Goal: Information Seeking & Learning: Find specific fact

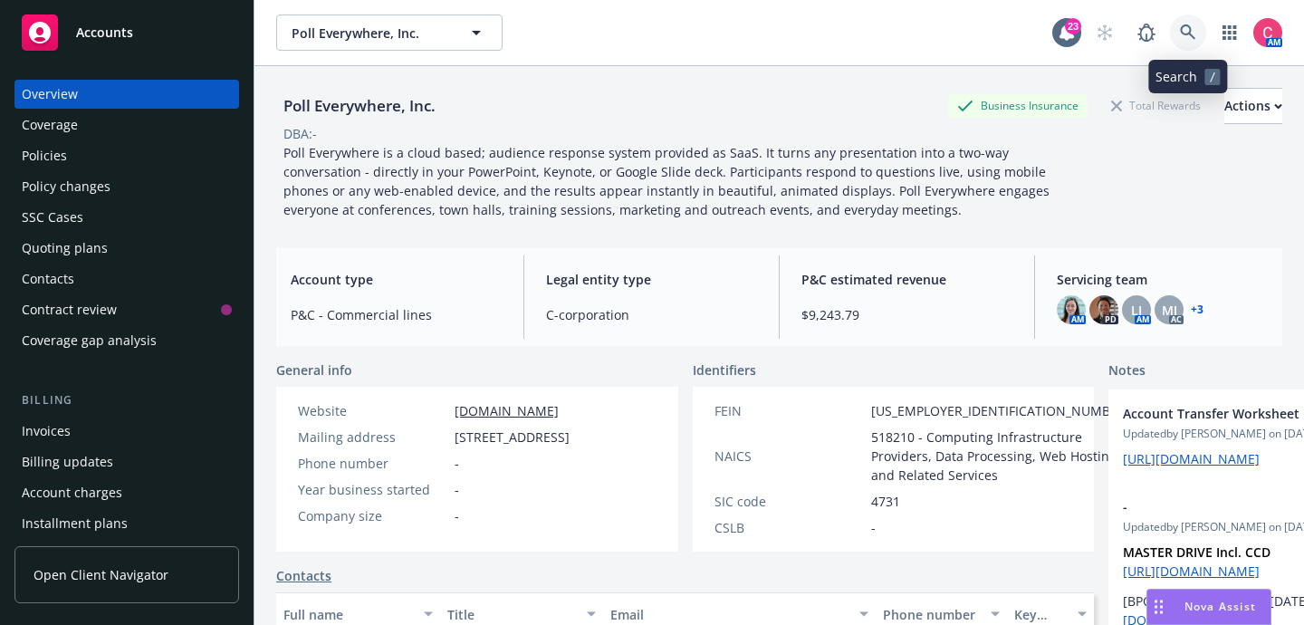
click at [1191, 40] on icon at bounding box center [1188, 32] width 16 height 16
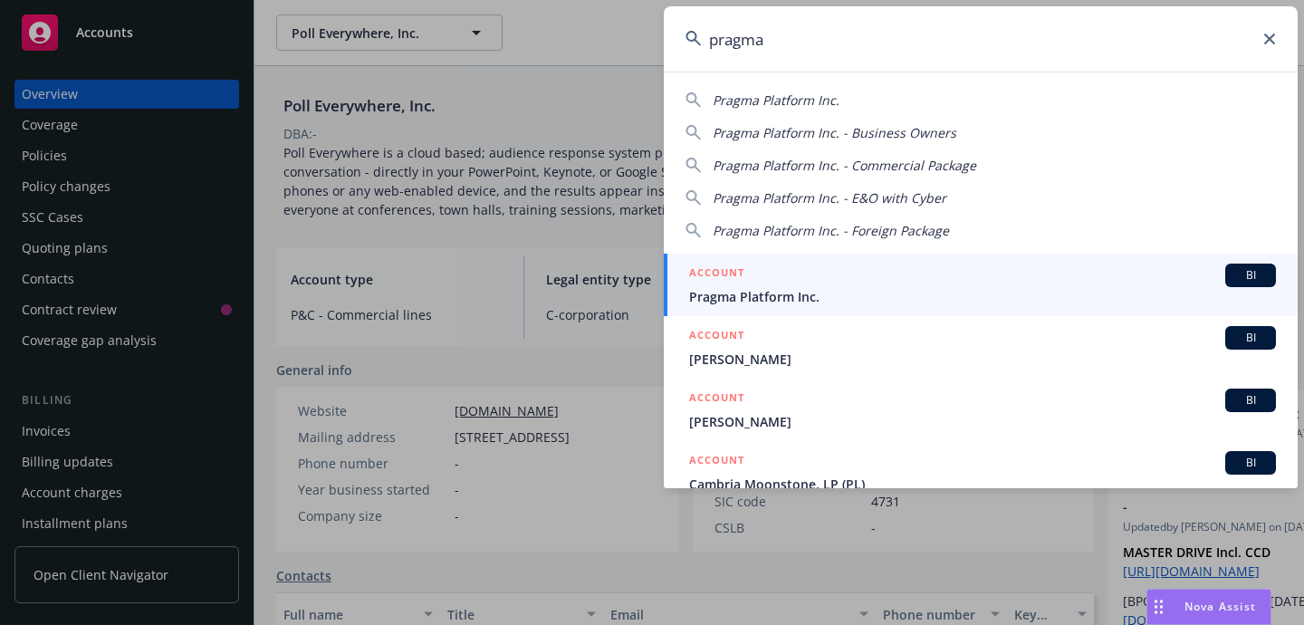
type input "pragma"
click at [1053, 289] on span "Pragma Platform Inc." at bounding box center [982, 296] width 587 height 19
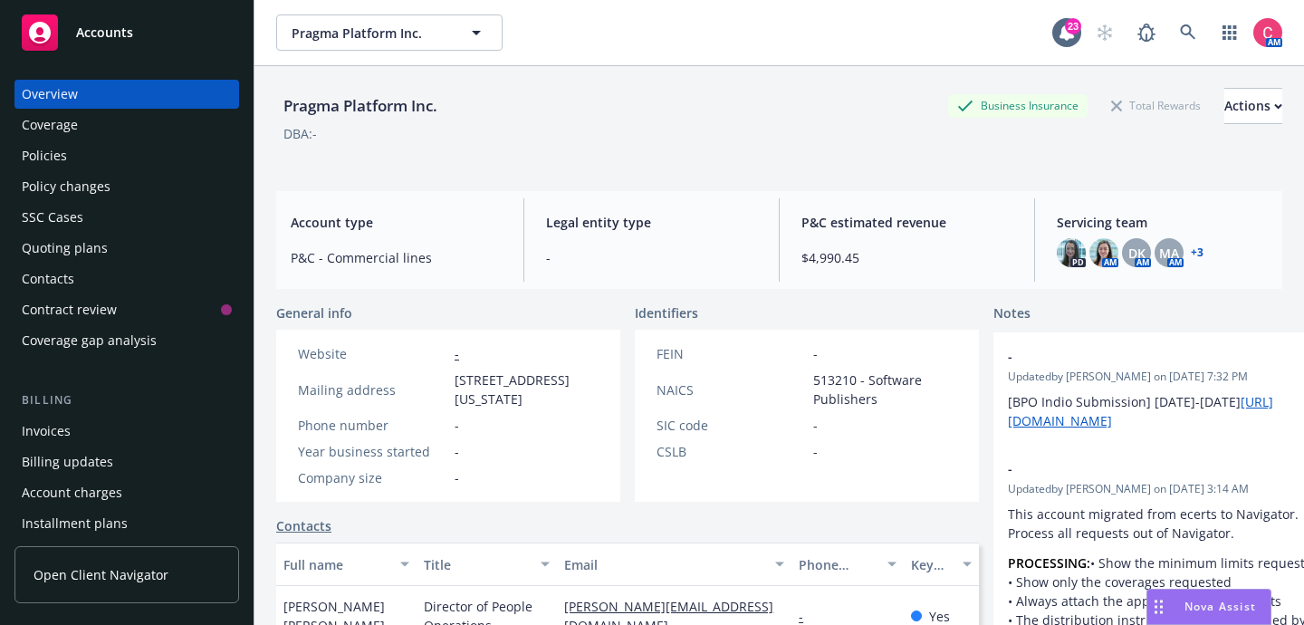
click at [211, 161] on div "Policies" at bounding box center [127, 155] width 210 height 29
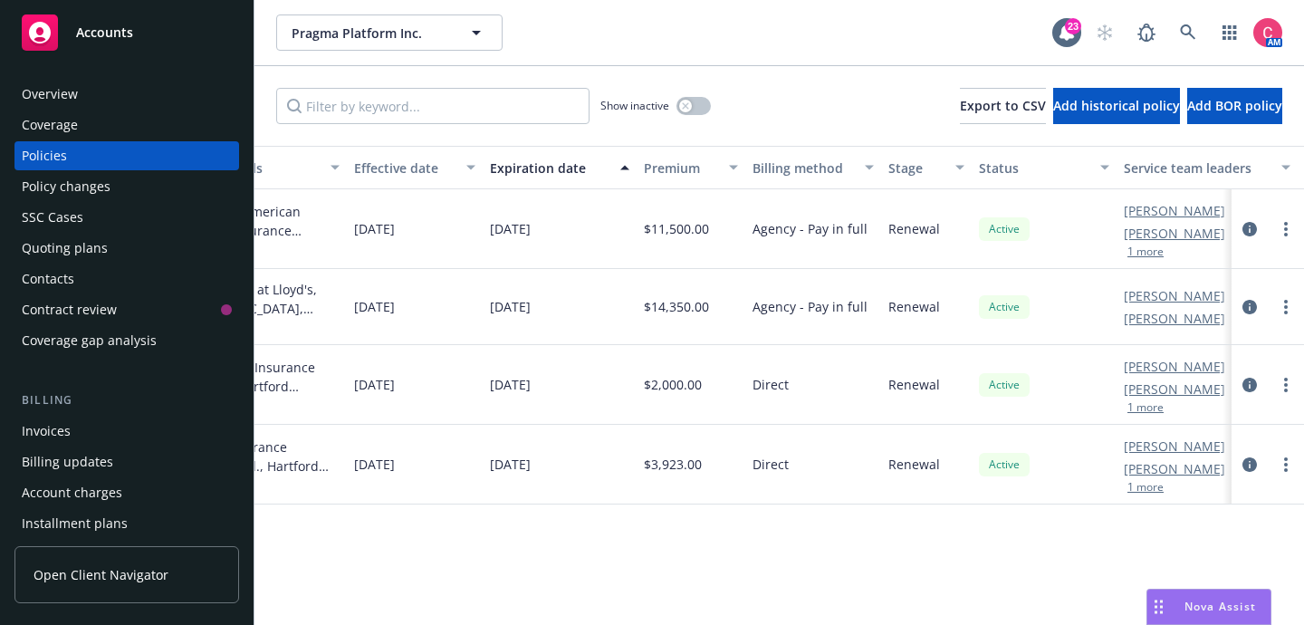
scroll to position [0, 689]
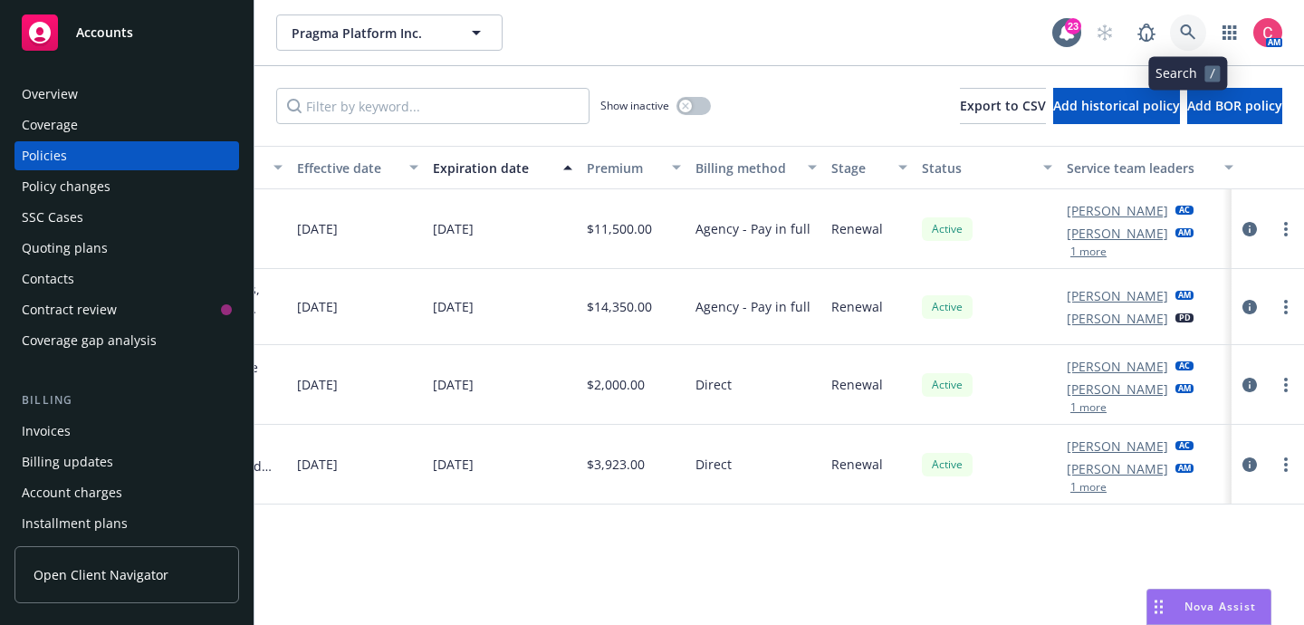
click at [1183, 37] on icon at bounding box center [1188, 32] width 16 height 16
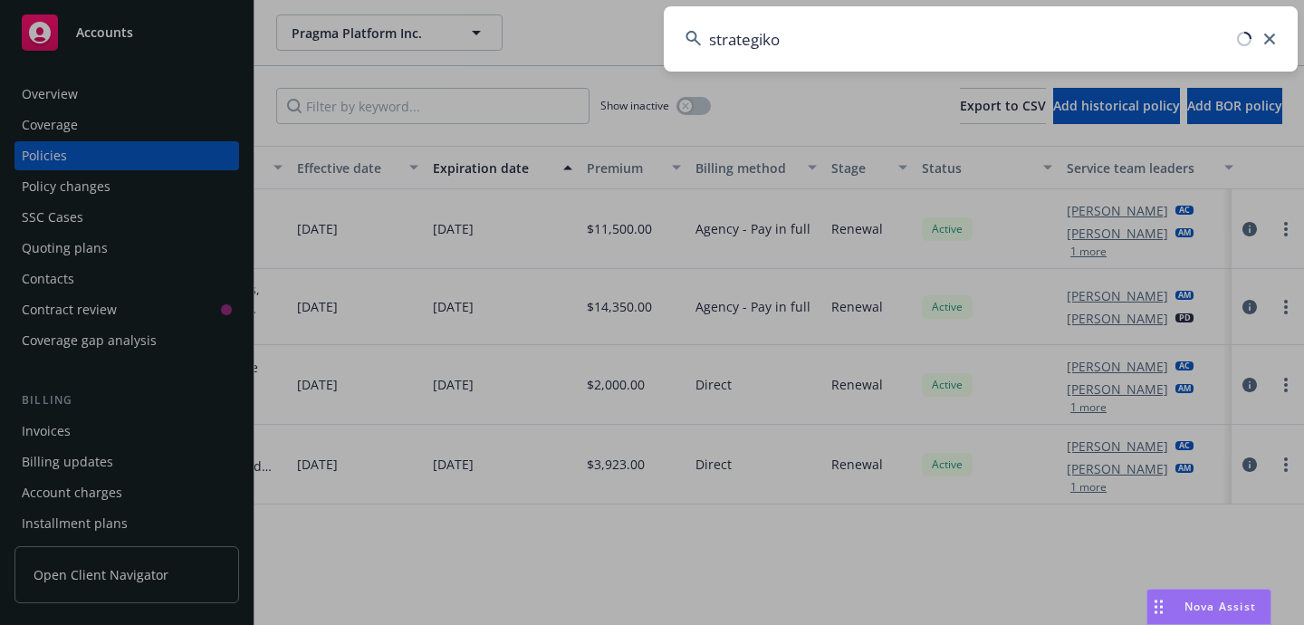
type input "strategikon"
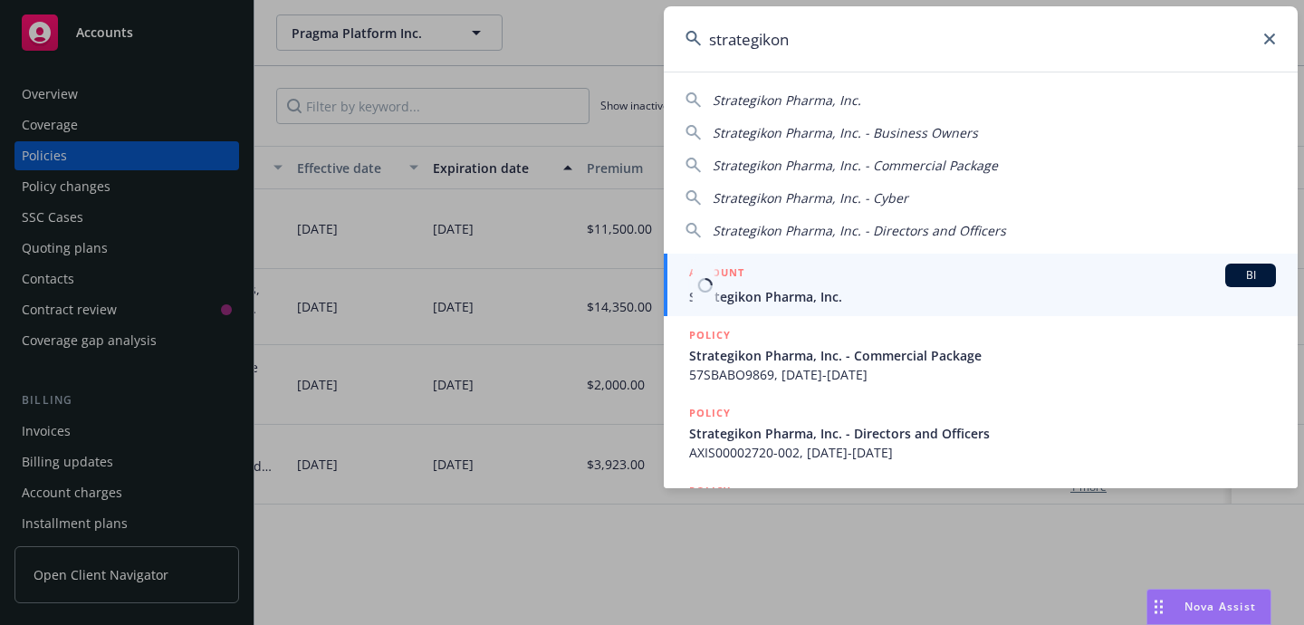
click at [1071, 274] on div "ACCOUNT BI" at bounding box center [982, 276] width 587 height 24
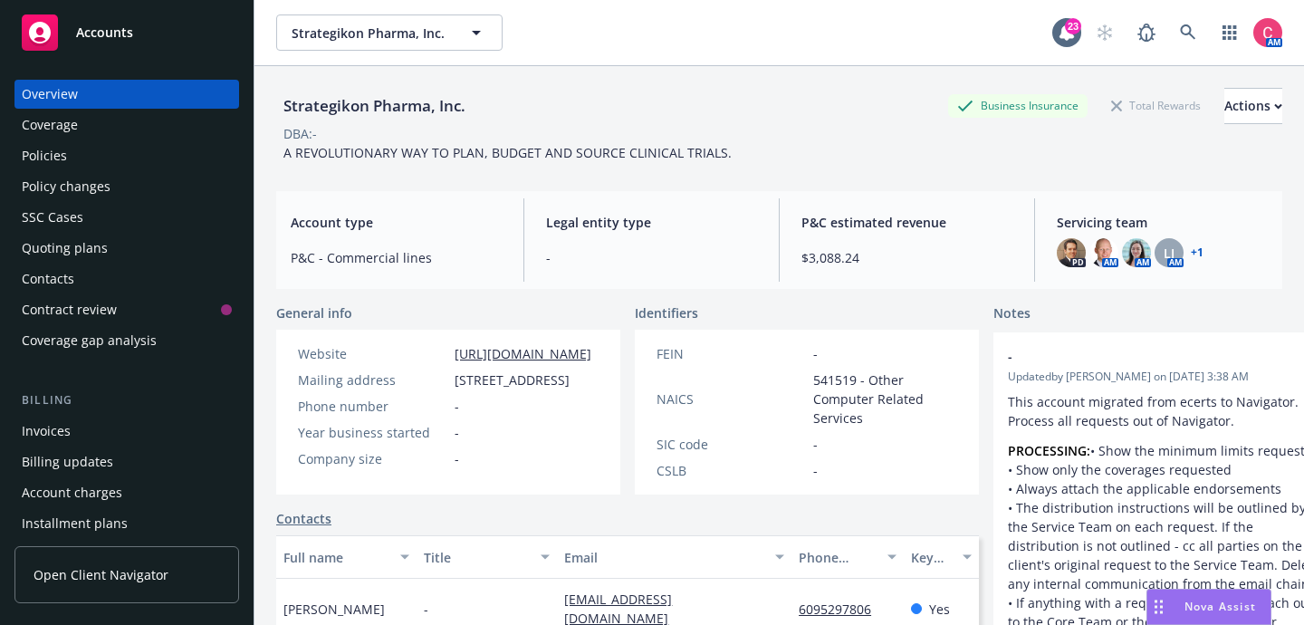
click at [160, 160] on div "Policies" at bounding box center [127, 155] width 210 height 29
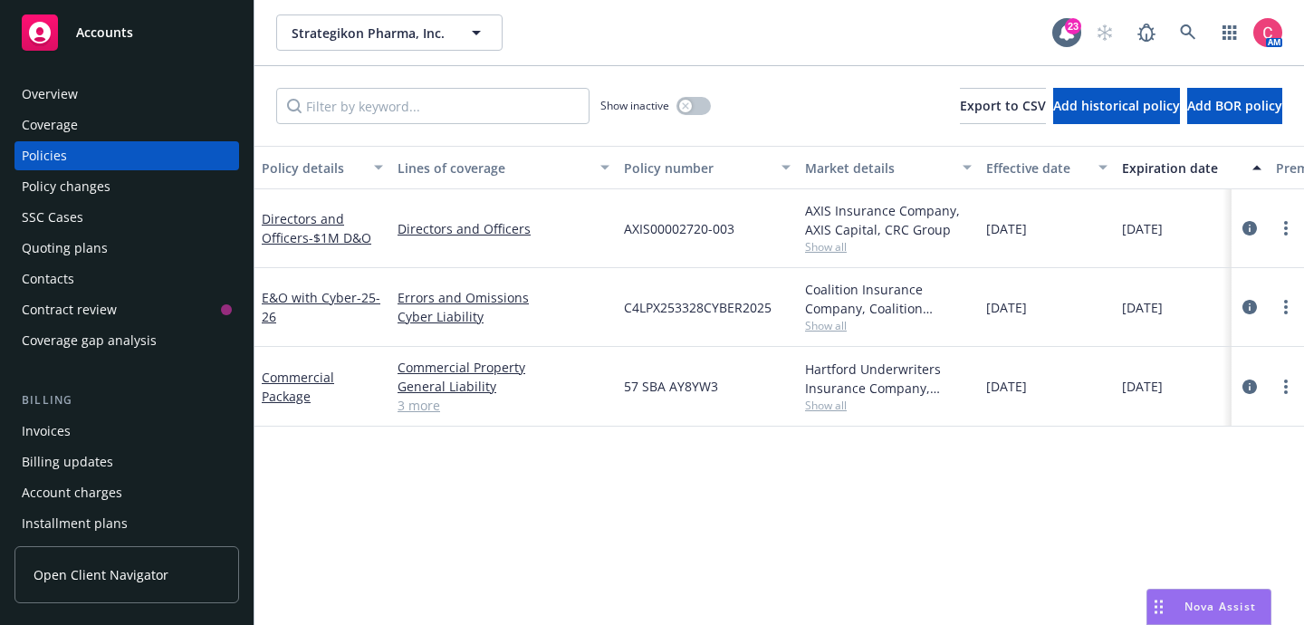
click at [199, 91] on div "Overview" at bounding box center [127, 94] width 210 height 29
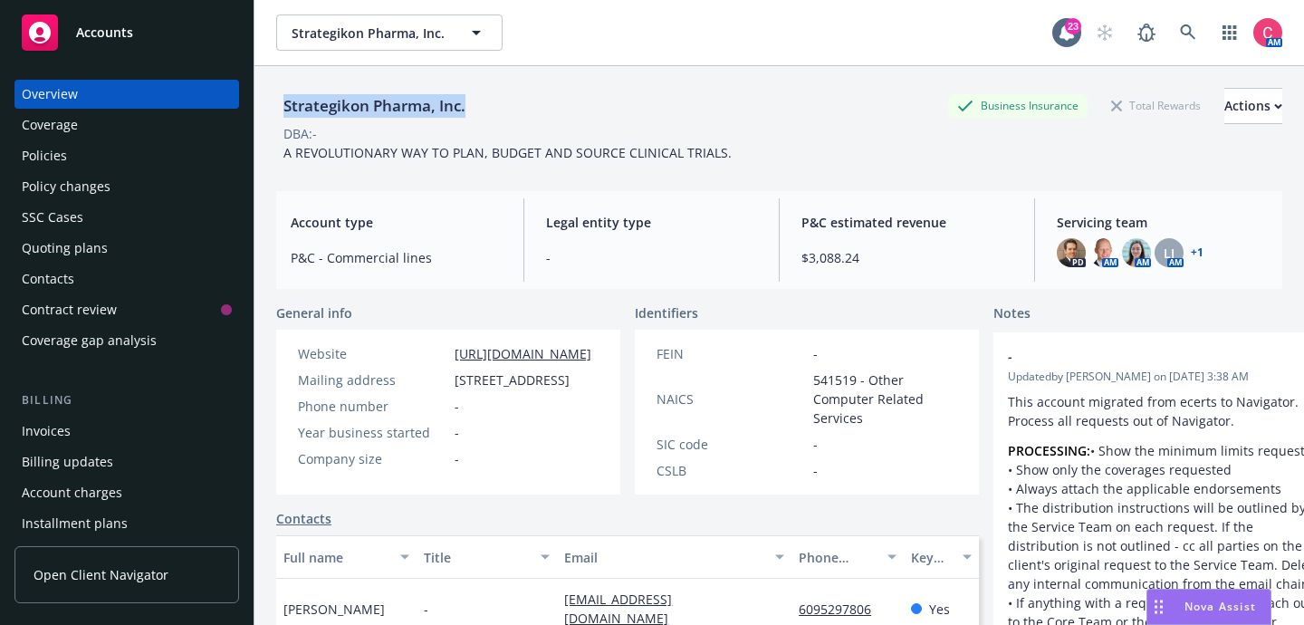
drag, startPoint x: 284, startPoint y: 103, endPoint x: 576, endPoint y: 101, distance: 291.7
click at [576, 101] on div "Strategikon Pharma, Inc. Business Insurance Total Rewards Actions" at bounding box center [779, 106] width 1006 height 36
copy div "Strategikon Pharma, Inc."
click at [160, 153] on div "Policies" at bounding box center [127, 155] width 210 height 29
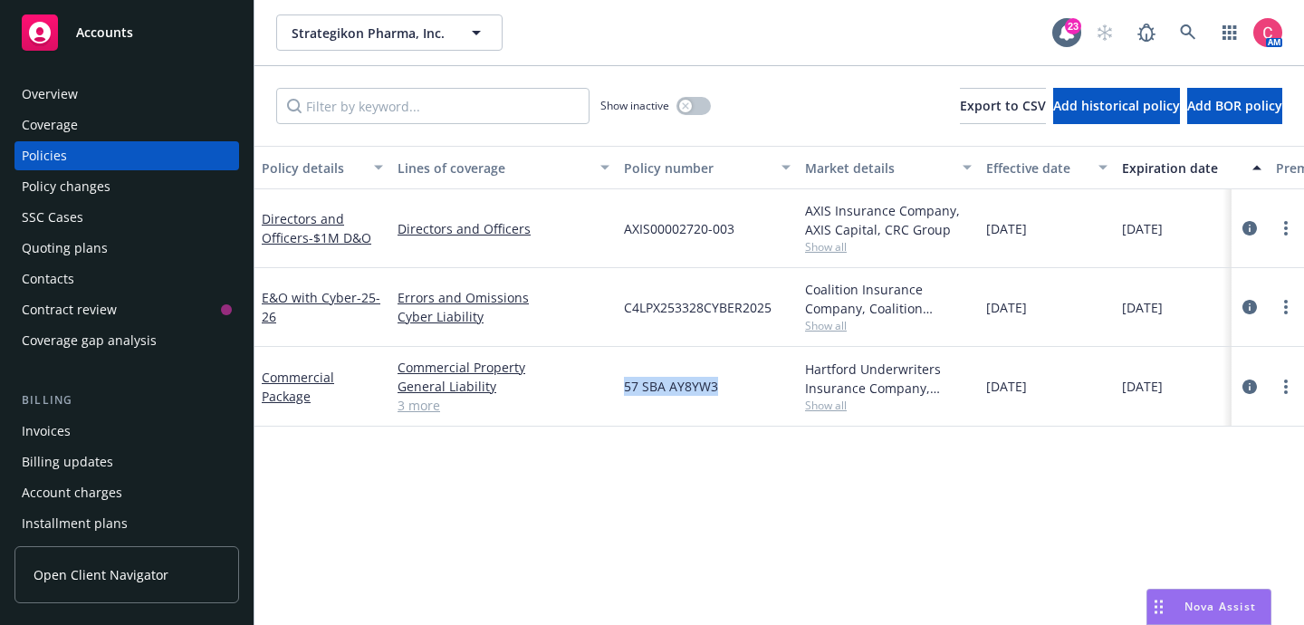
drag, startPoint x: 623, startPoint y: 385, endPoint x: 726, endPoint y: 389, distance: 102.5
click at [726, 389] on div "57 SBA AY8YW3" at bounding box center [707, 387] width 181 height 80
copy span "57 SBA AY8YW3"
click at [667, 307] on span "C4LPX253328CYBER2025" at bounding box center [698, 307] width 148 height 19
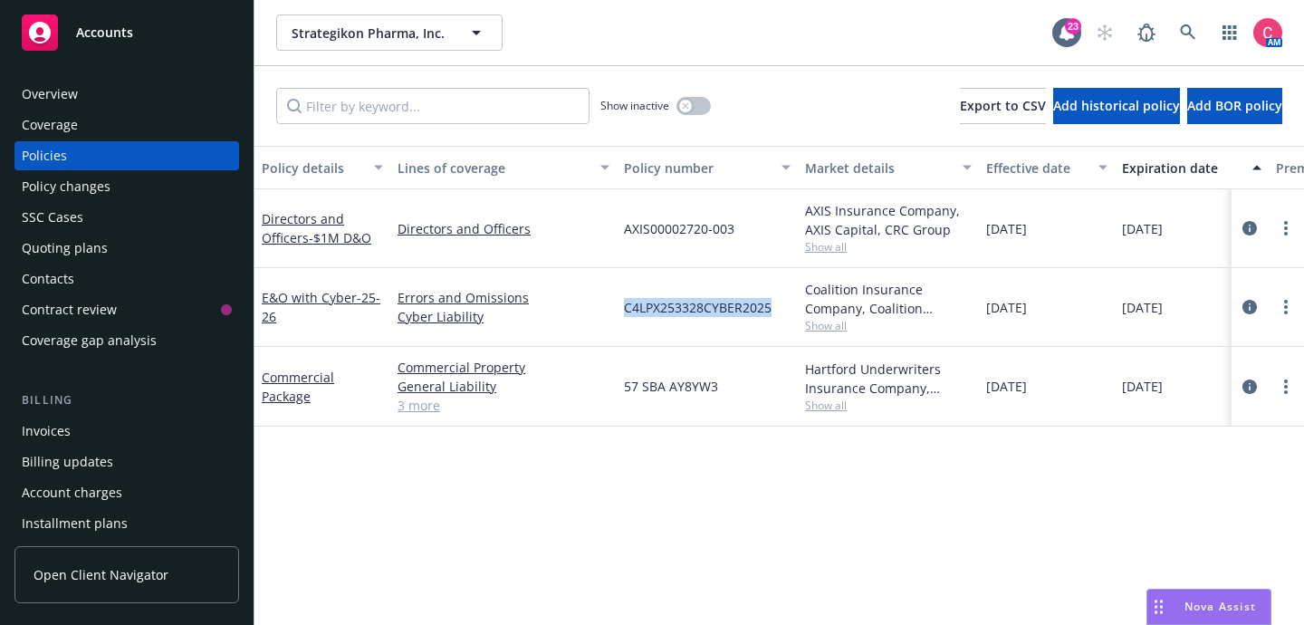
copy span "C4LPX253328CYBER2025"
click at [705, 226] on span "AXIS00002720-003" at bounding box center [679, 228] width 111 height 19
drag, startPoint x: 626, startPoint y: 225, endPoint x: 736, endPoint y: 225, distance: 109.6
click at [736, 225] on div "AXIS00002720-003" at bounding box center [707, 228] width 181 height 79
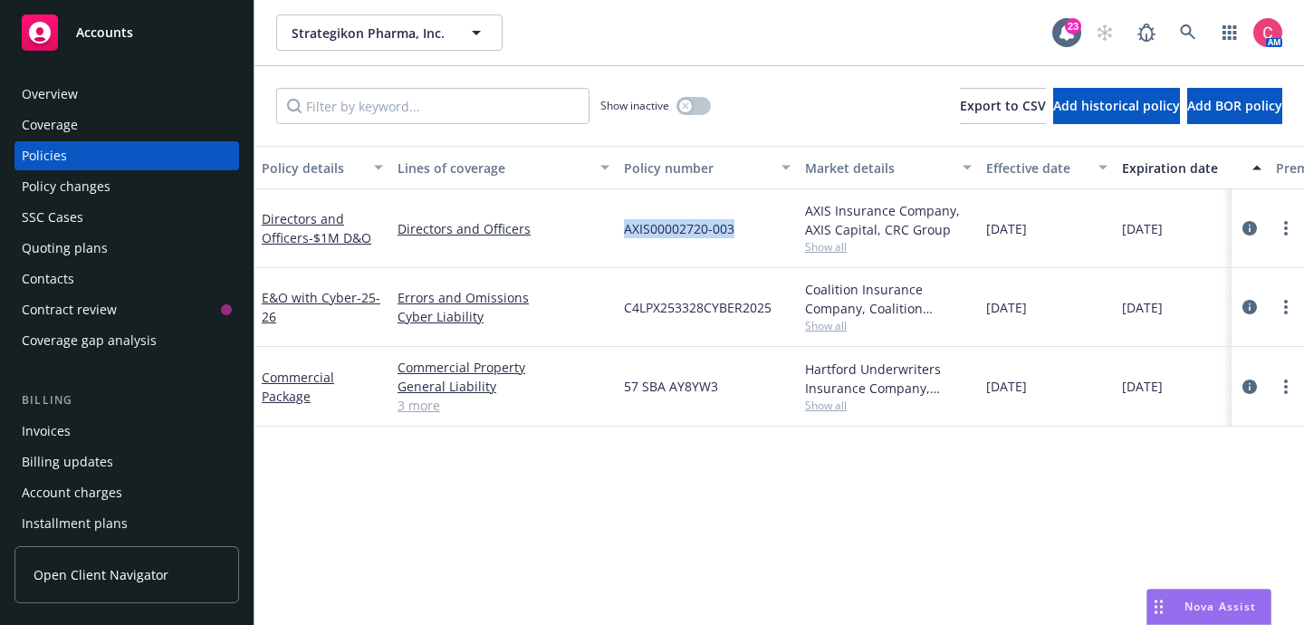
copy span "AXIS00002720-003"
click at [1255, 388] on icon "circleInformation" at bounding box center [1250, 387] width 14 height 14
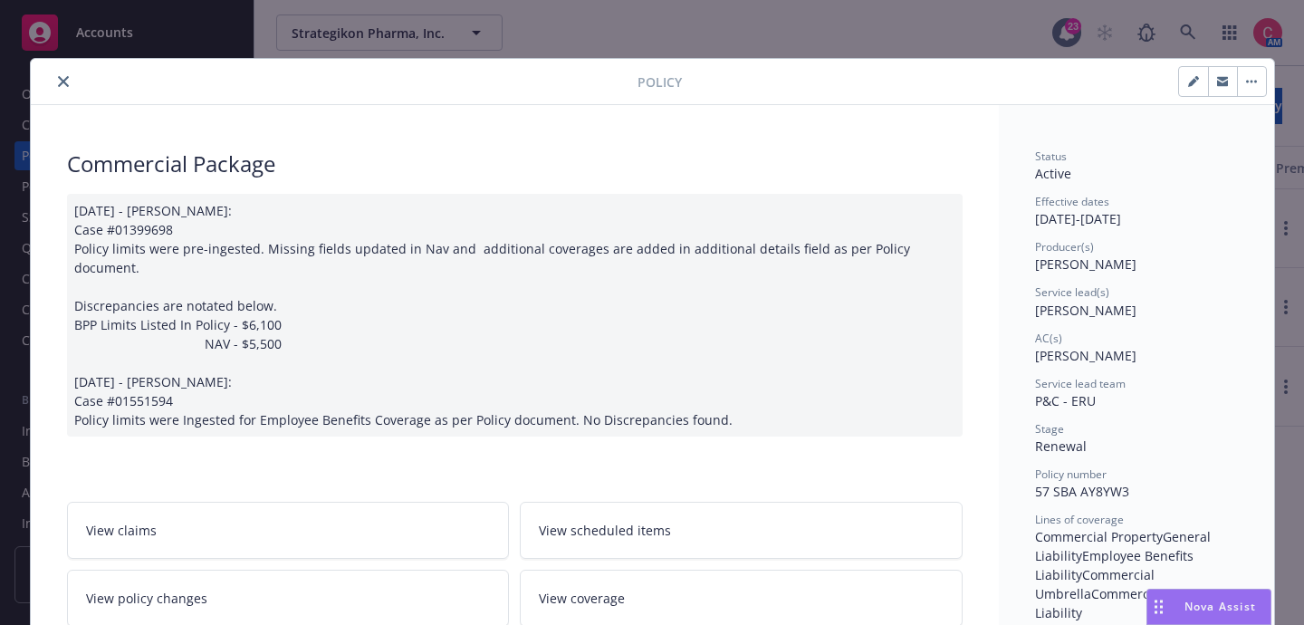
click at [406, 570] on link "View policy changes" at bounding box center [288, 598] width 443 height 57
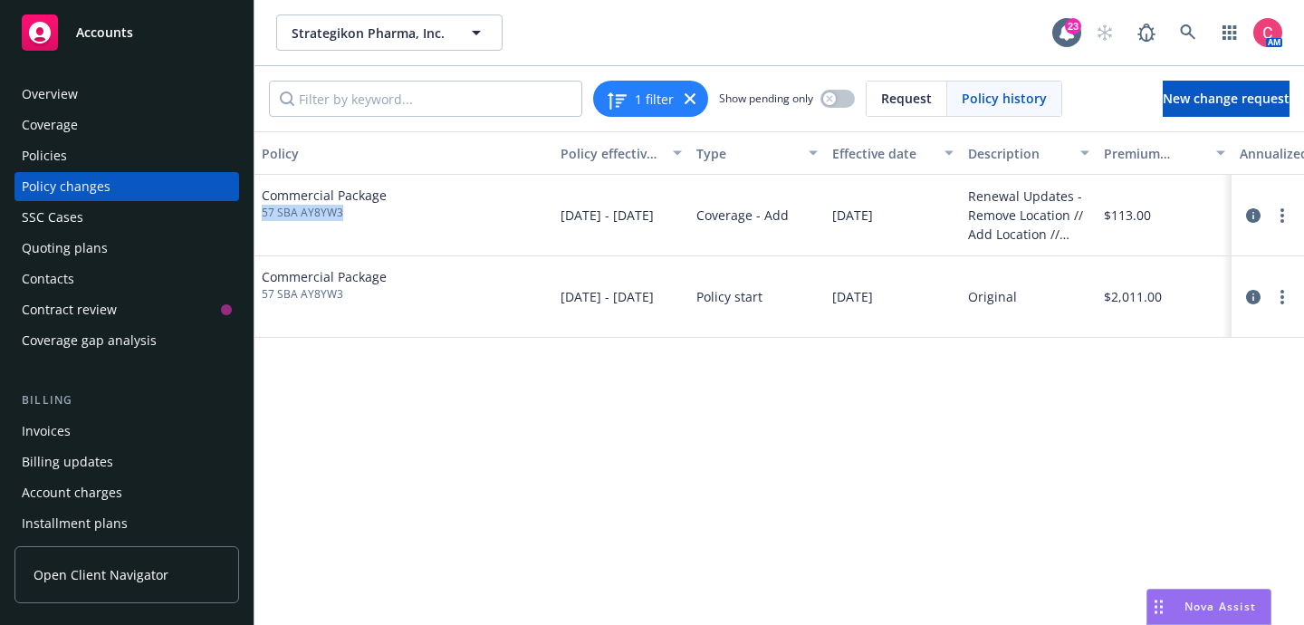
drag, startPoint x: 262, startPoint y: 213, endPoint x: 341, endPoint y: 211, distance: 78.8
click at [341, 211] on span "57 SBA AY8YW3" at bounding box center [324, 213] width 125 height 16
copy span "57 SBA AY8YW3"
click at [132, 161] on div "Policies" at bounding box center [127, 155] width 210 height 29
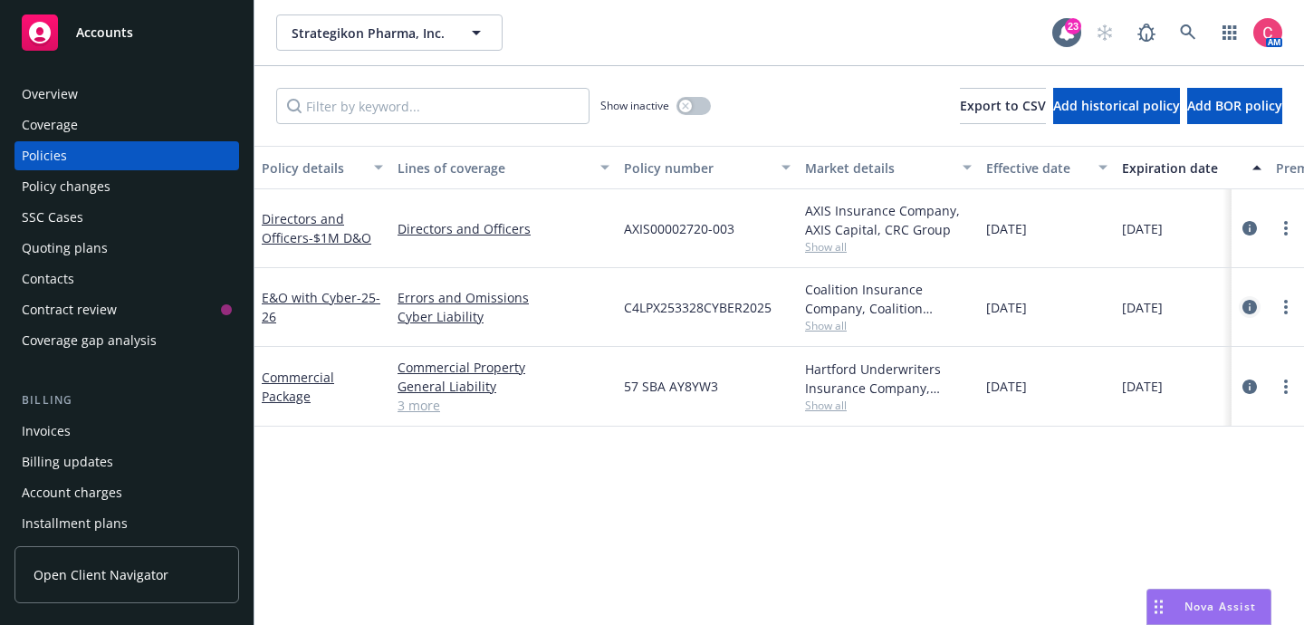
click at [1252, 303] on icon "circleInformation" at bounding box center [1250, 307] width 14 height 14
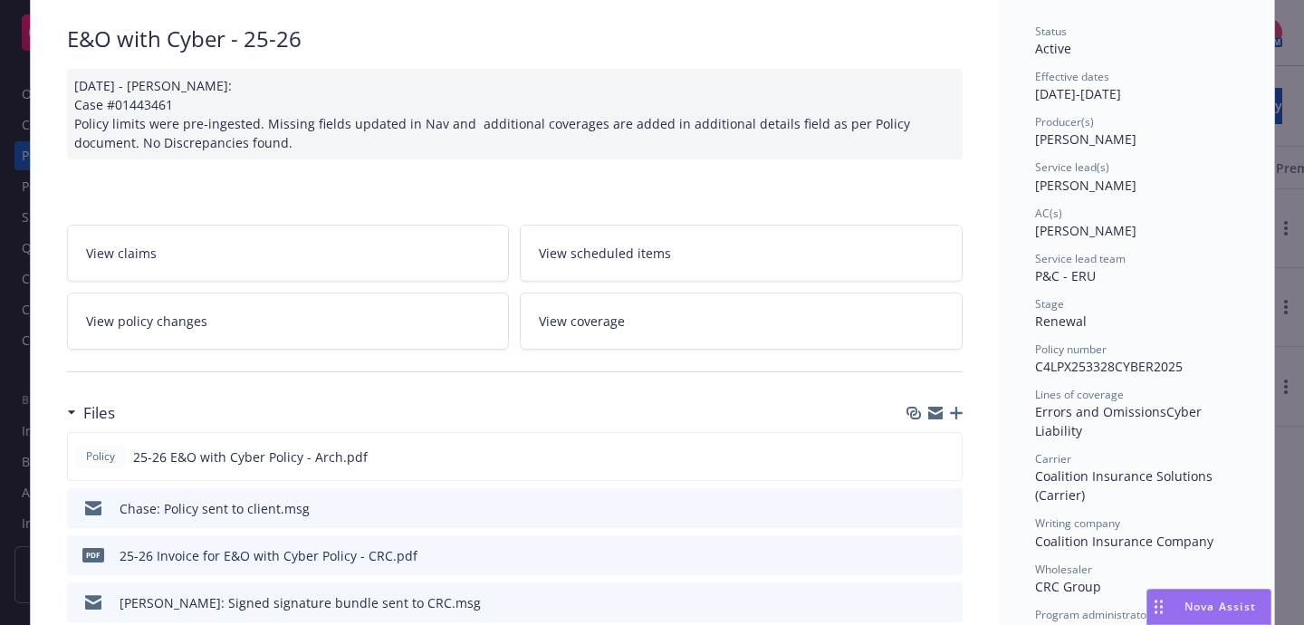
scroll to position [231, 0]
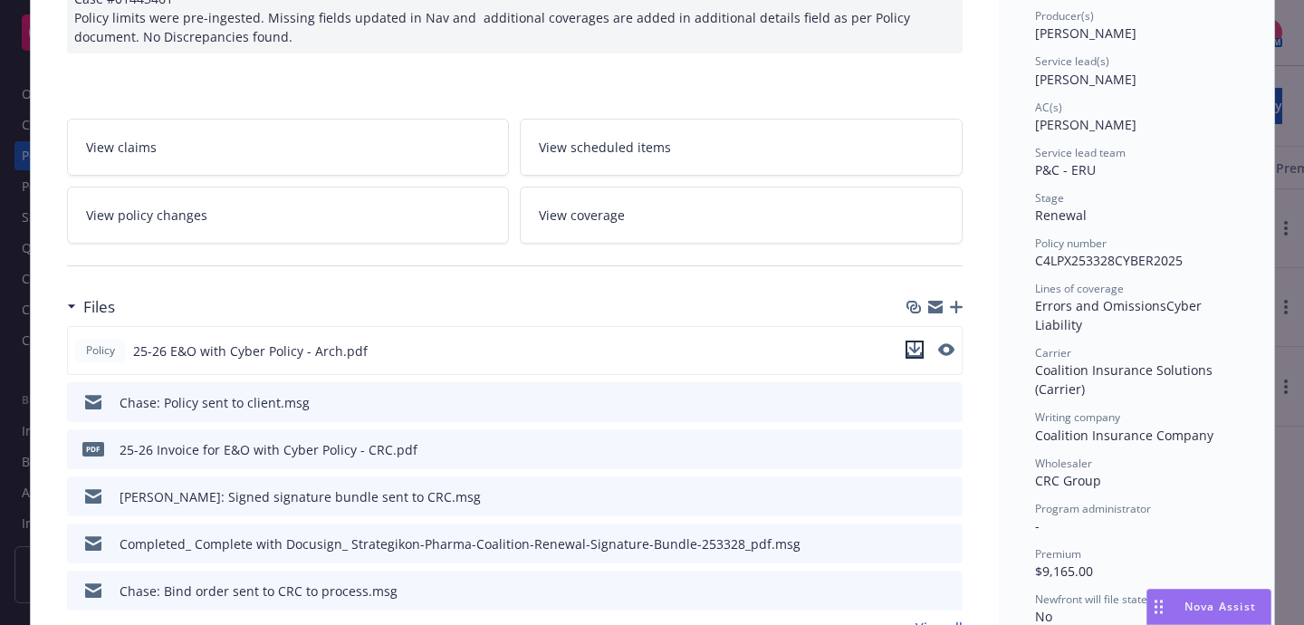
click at [919, 351] on icon "download file" at bounding box center [915, 349] width 14 height 14
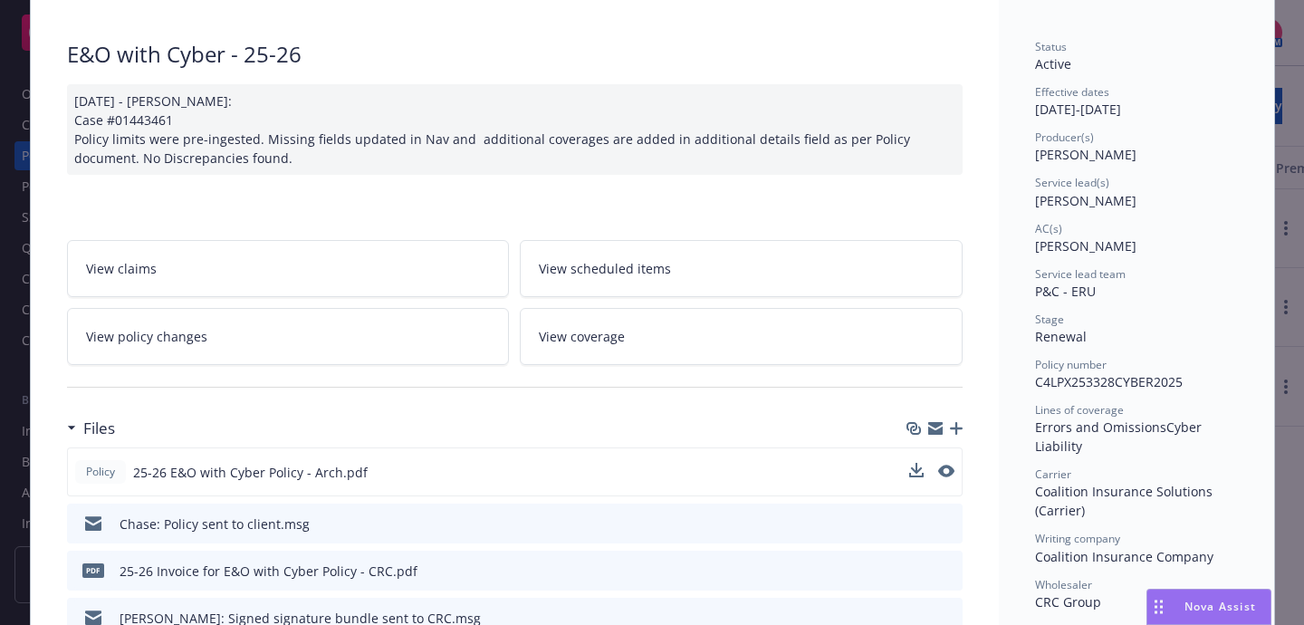
scroll to position [0, 0]
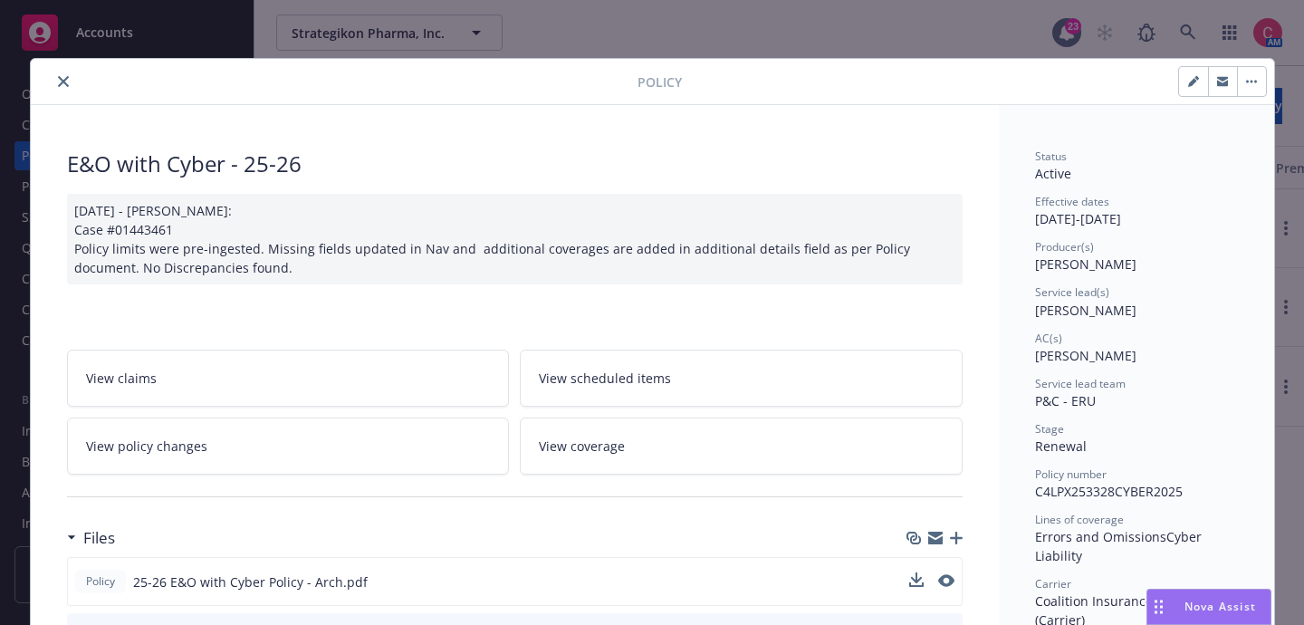
click at [62, 82] on icon "close" at bounding box center [63, 81] width 11 height 11
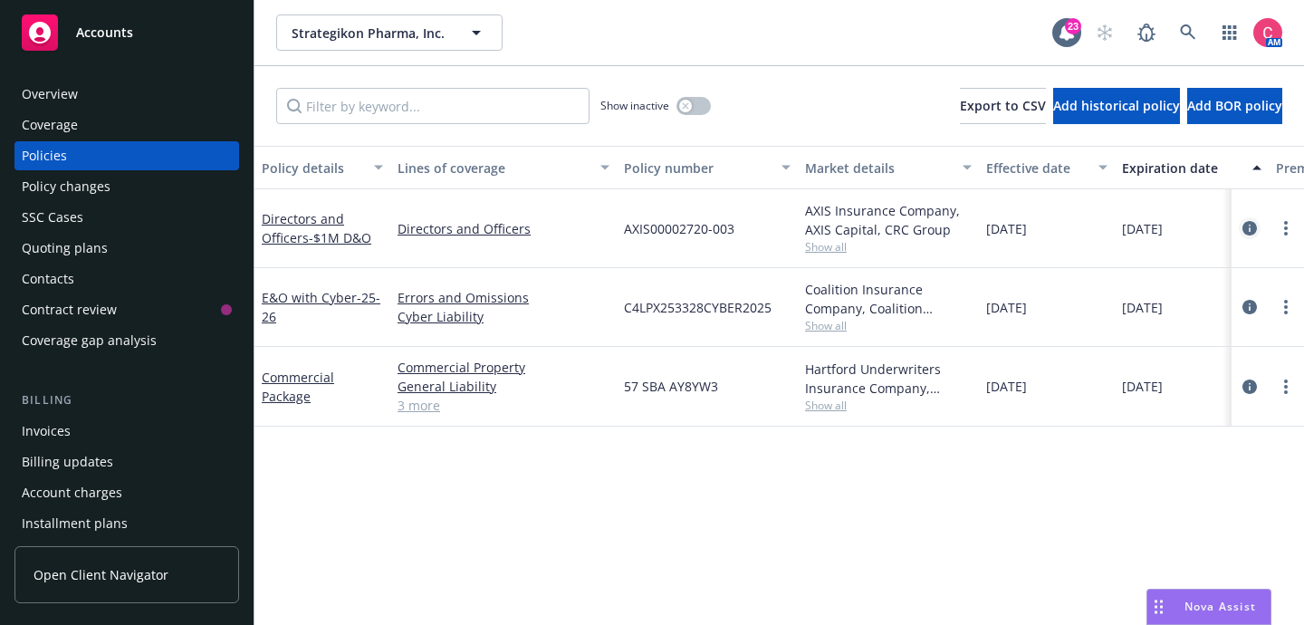
click at [1249, 231] on icon "circleInformation" at bounding box center [1250, 228] width 14 height 14
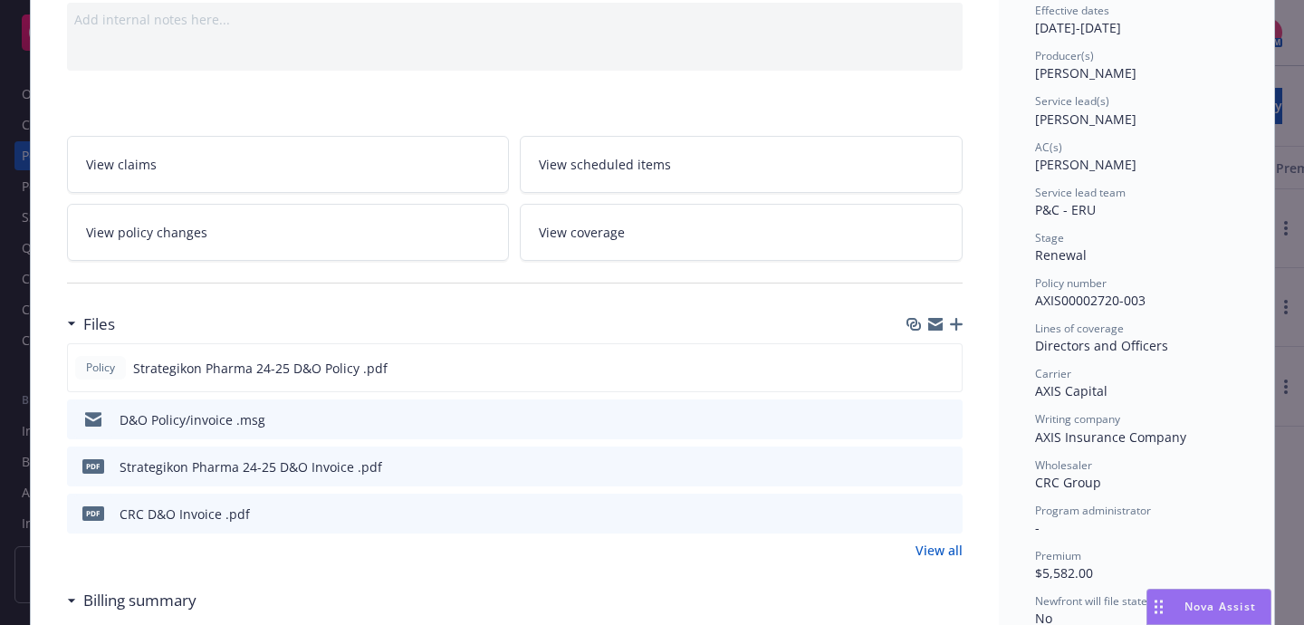
scroll to position [197, 0]
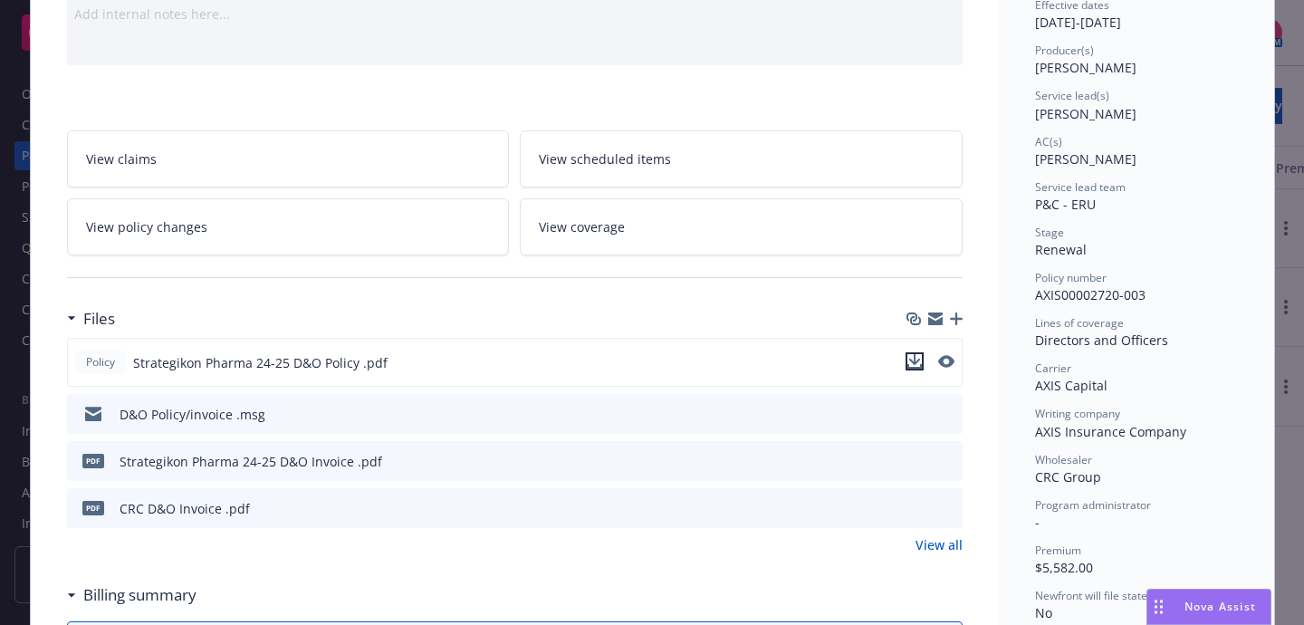
click at [910, 360] on icon "download file" at bounding box center [915, 361] width 14 height 14
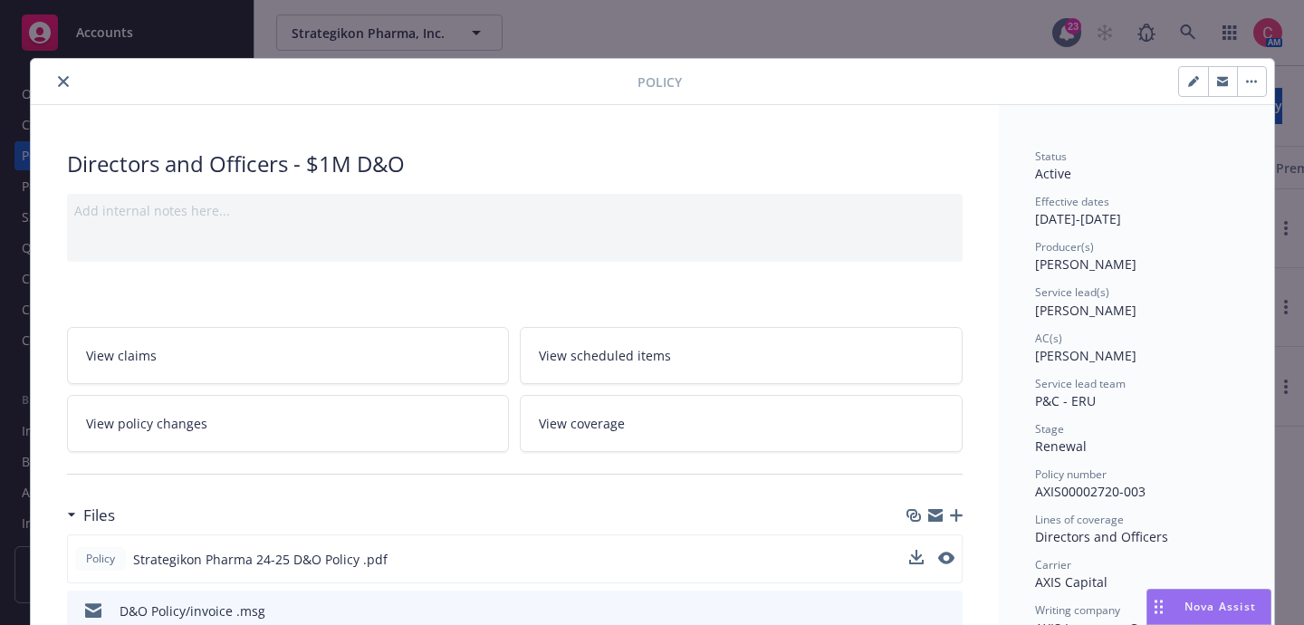
click at [47, 71] on div at bounding box center [338, 82] width 600 height 22
click at [49, 72] on div at bounding box center [338, 82] width 600 height 22
click at [54, 81] on button "close" at bounding box center [64, 82] width 22 height 22
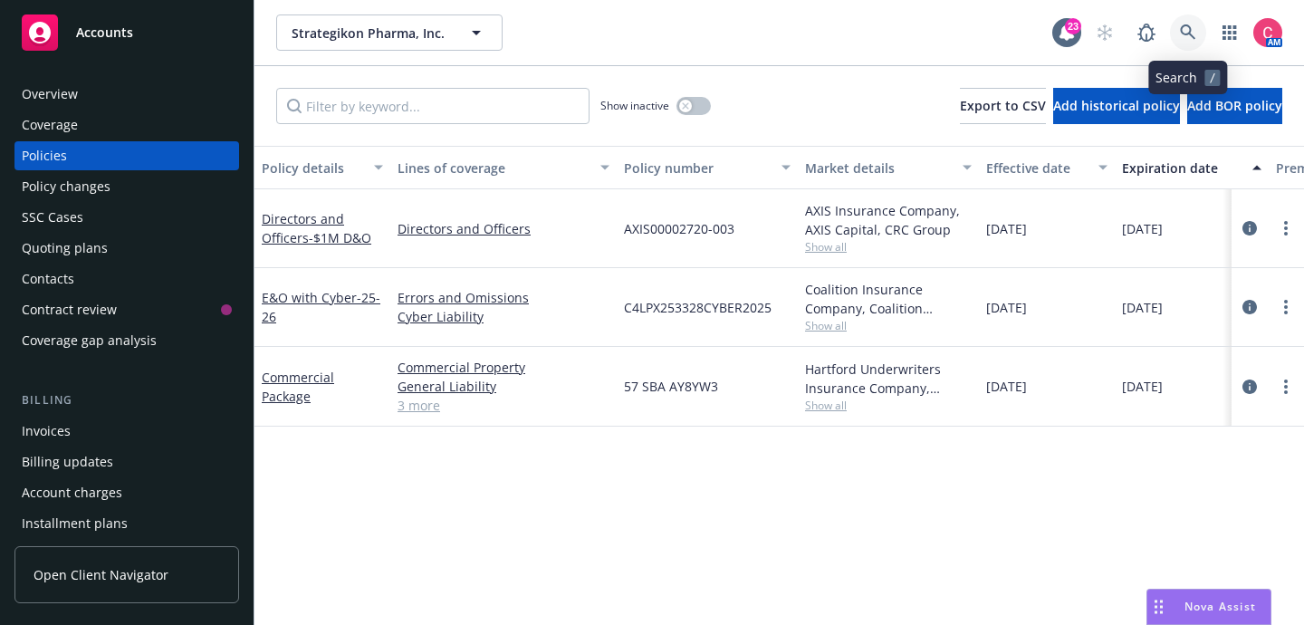
click at [1192, 33] on icon at bounding box center [1188, 32] width 16 height 16
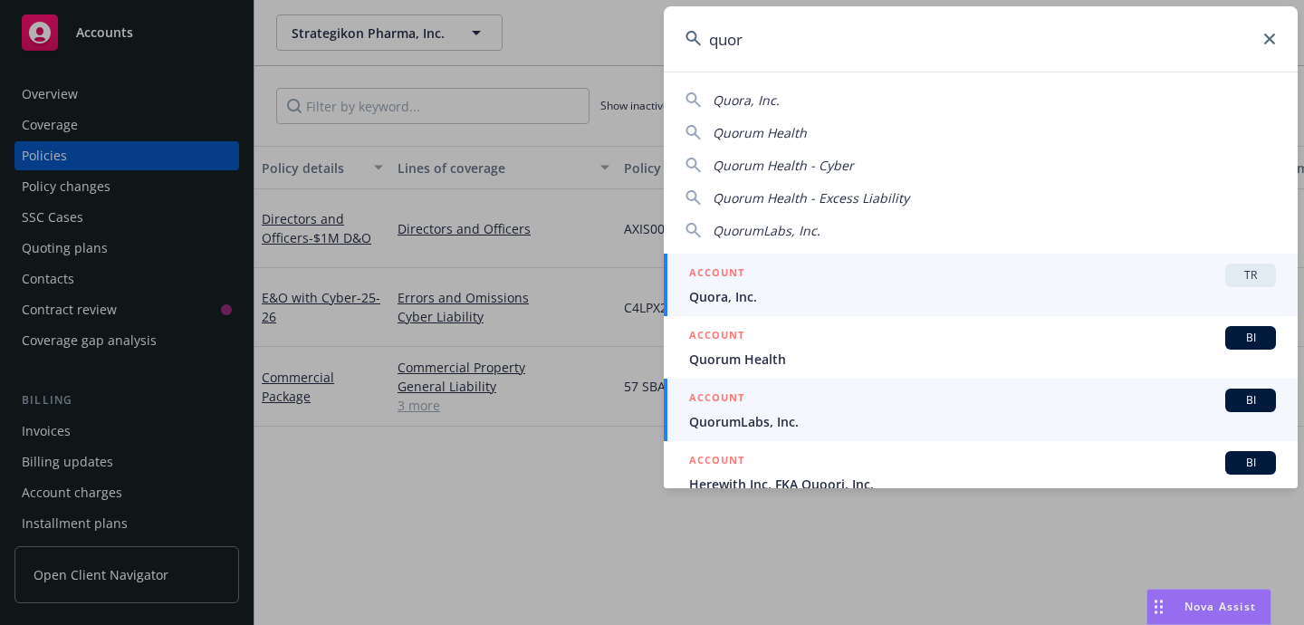
type input "quor"
click at [1183, 403] on div "ACCOUNT BI" at bounding box center [982, 401] width 587 height 24
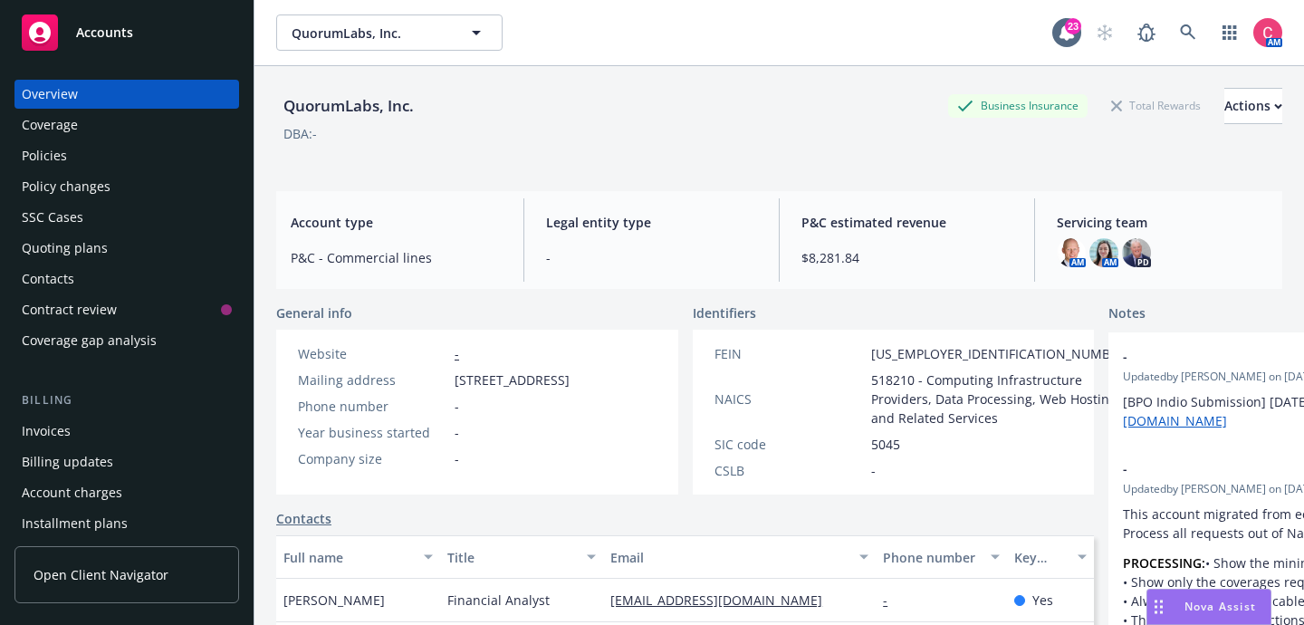
click at [83, 153] on div "Policies" at bounding box center [127, 155] width 210 height 29
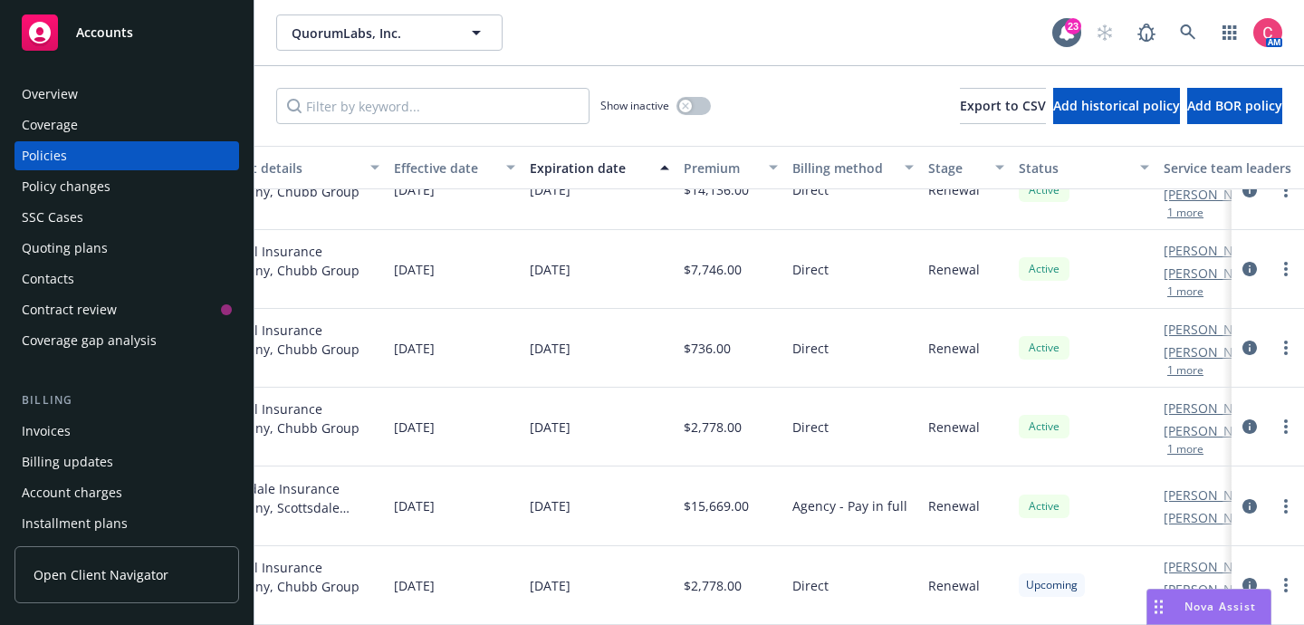
scroll to position [120, 595]
click at [169, 247] on div "Quoting plans" at bounding box center [127, 248] width 210 height 29
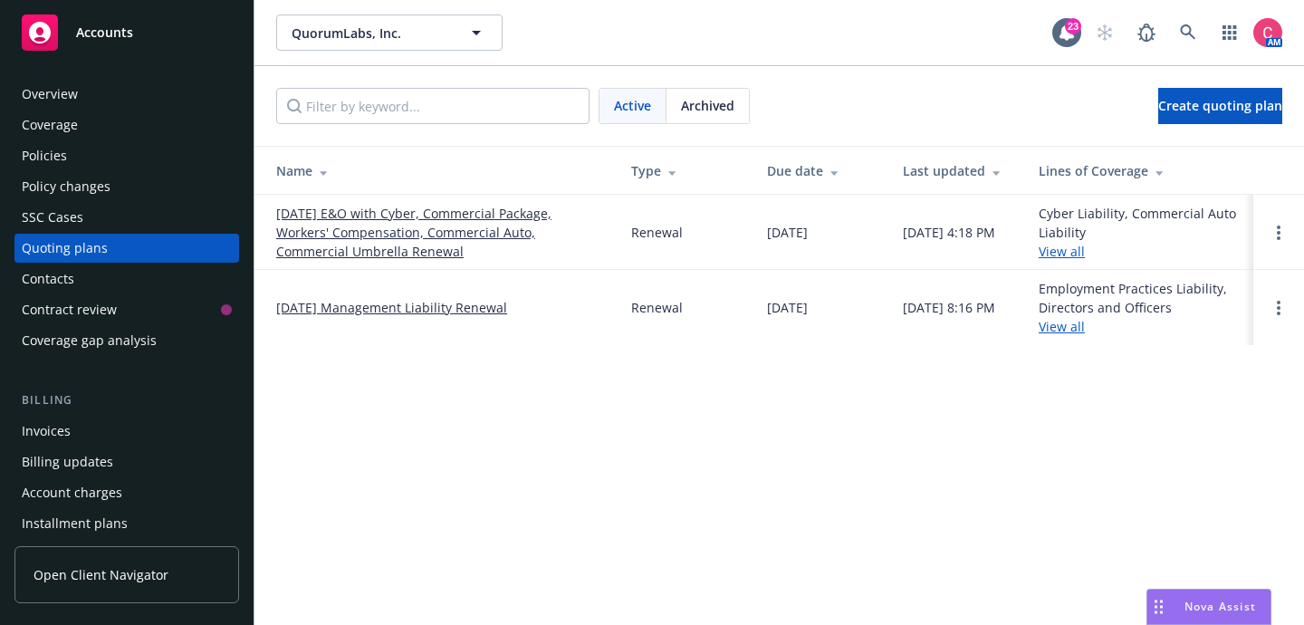
click at [322, 298] on link "11/10/25 Management Liability Renewal" at bounding box center [391, 307] width 231 height 19
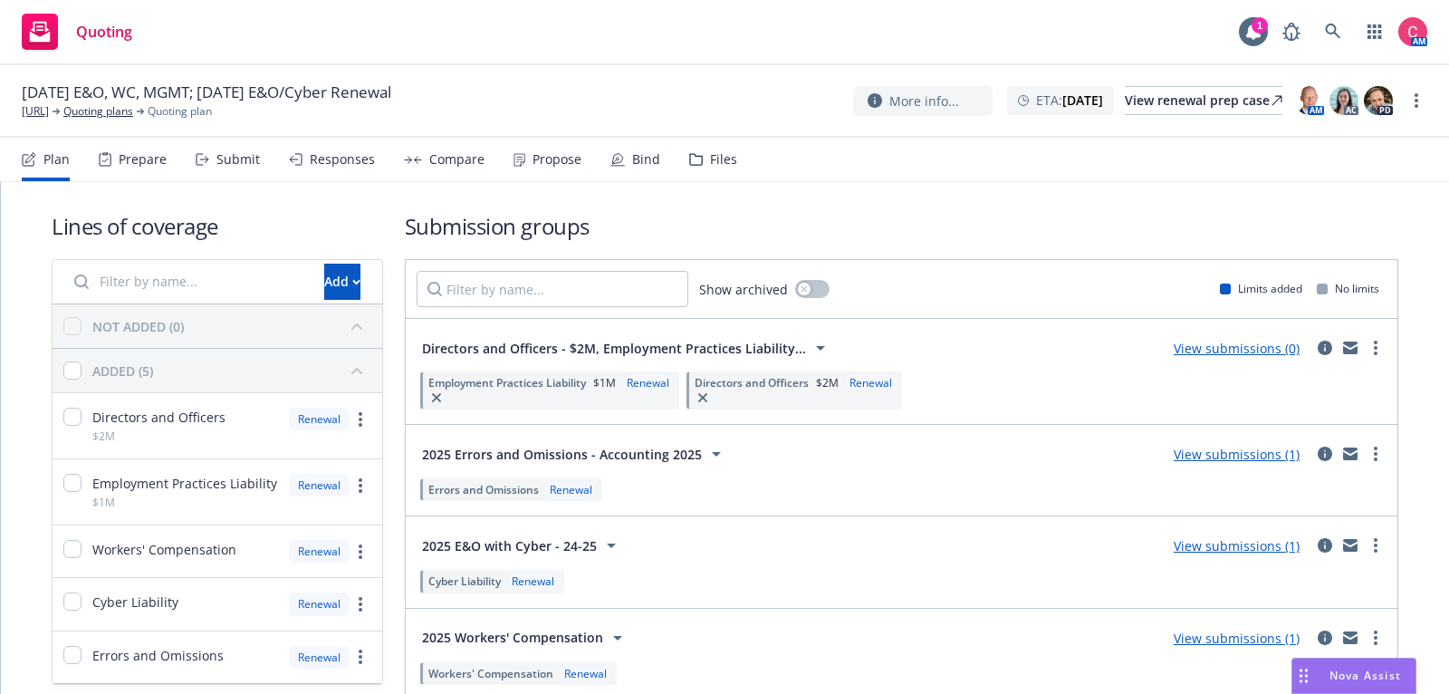
click at [730, 137] on div "11/02/25 E&O, WC, MGMT; 11/13/25 E&O/Cyber Renewal BlackOre.ai Quoting plans Qu…" at bounding box center [724, 101] width 1449 height 72
click at [727, 159] on div "Files" at bounding box center [723, 159] width 27 height 14
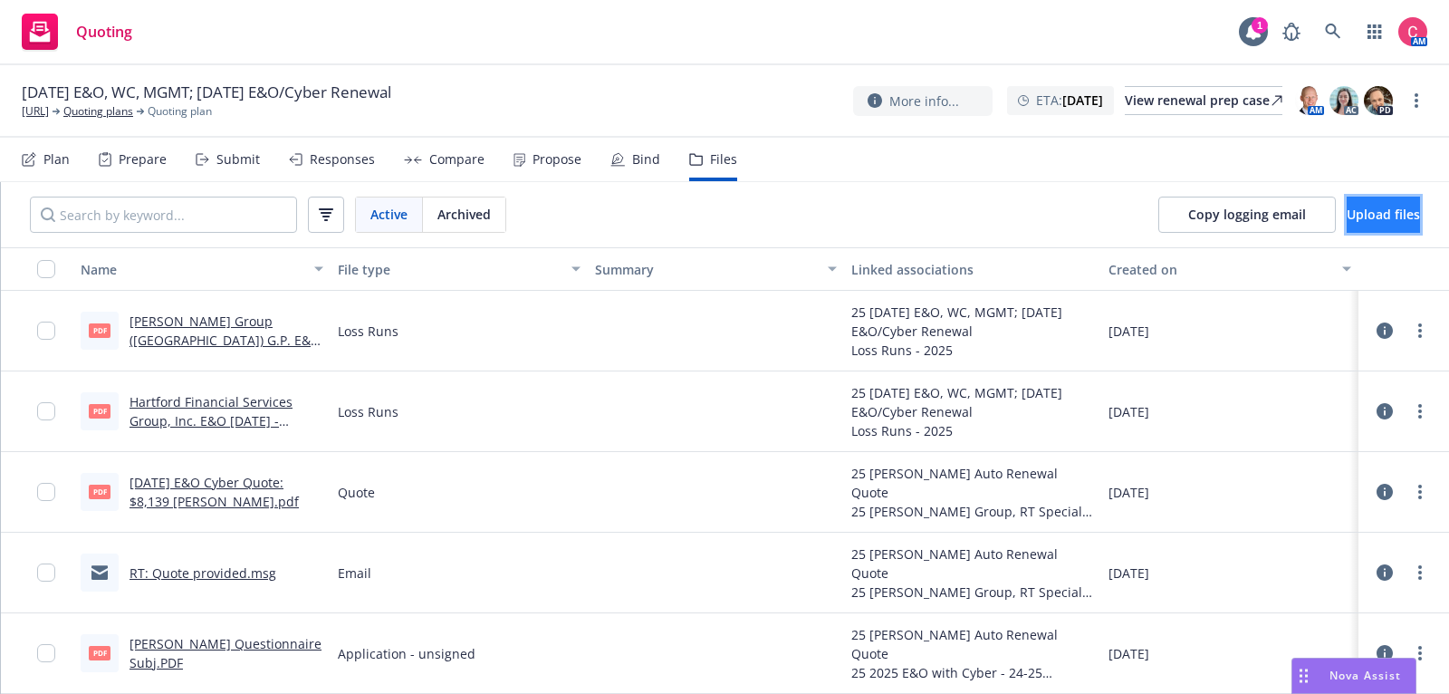
click at [1350, 227] on button "Upload files" at bounding box center [1383, 215] width 73 height 36
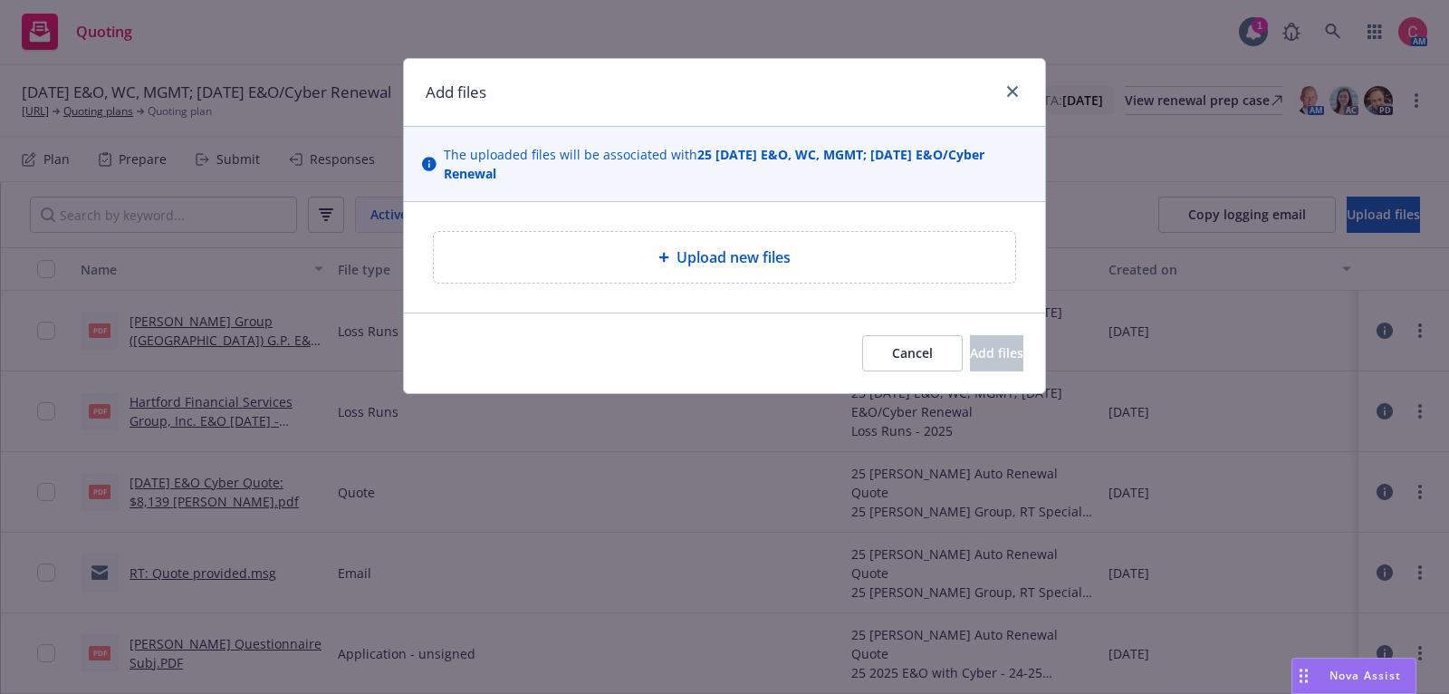
click at [903, 255] on div "Upload new files" at bounding box center [724, 257] width 553 height 22
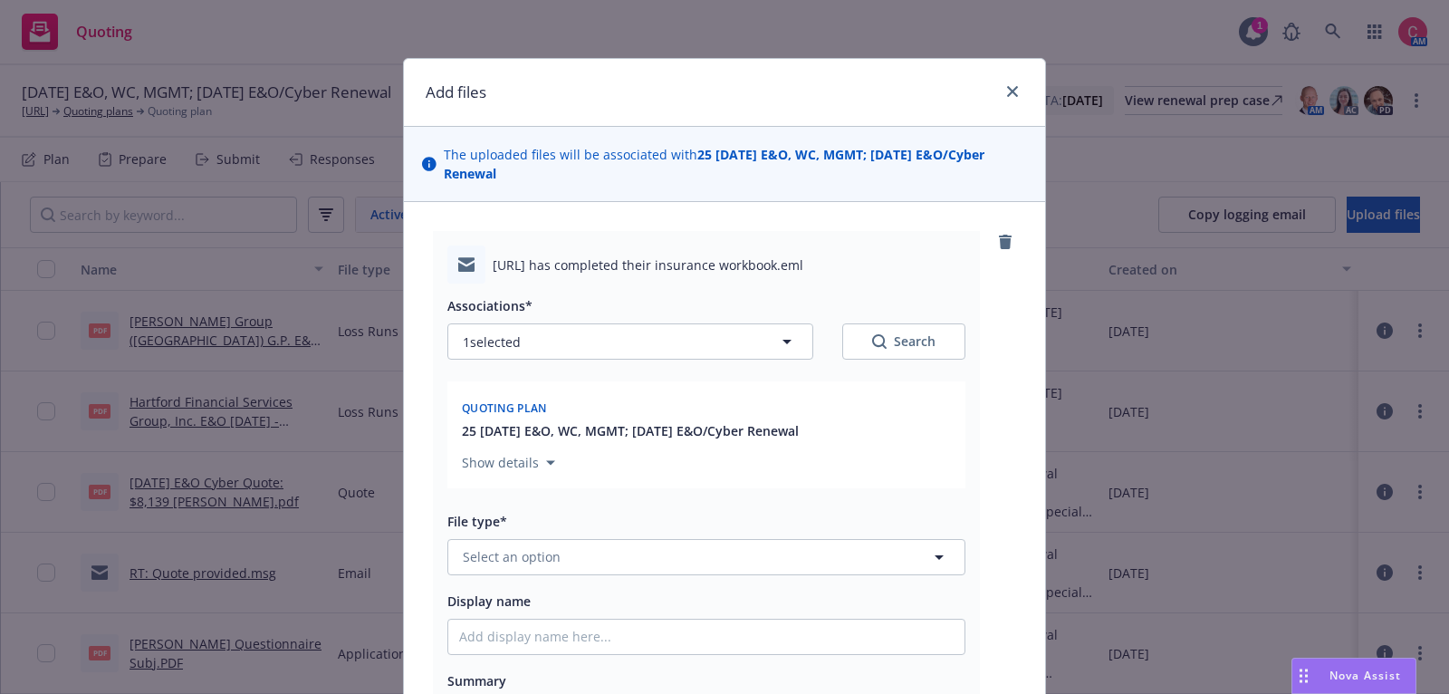
click at [849, 576] on div "Associations* 1 selected Search Quoting plan 25 11/02/25 E&O, WC, MGMT; 11/13/2…" at bounding box center [706, 516] width 518 height 464
click at [849, 571] on button "Select an option" at bounding box center [706, 557] width 518 height 36
type input "work"
click at [824, 448] on div "Workbook" at bounding box center [706, 459] width 495 height 26
click at [784, 647] on input "Display name" at bounding box center [706, 637] width 516 height 34
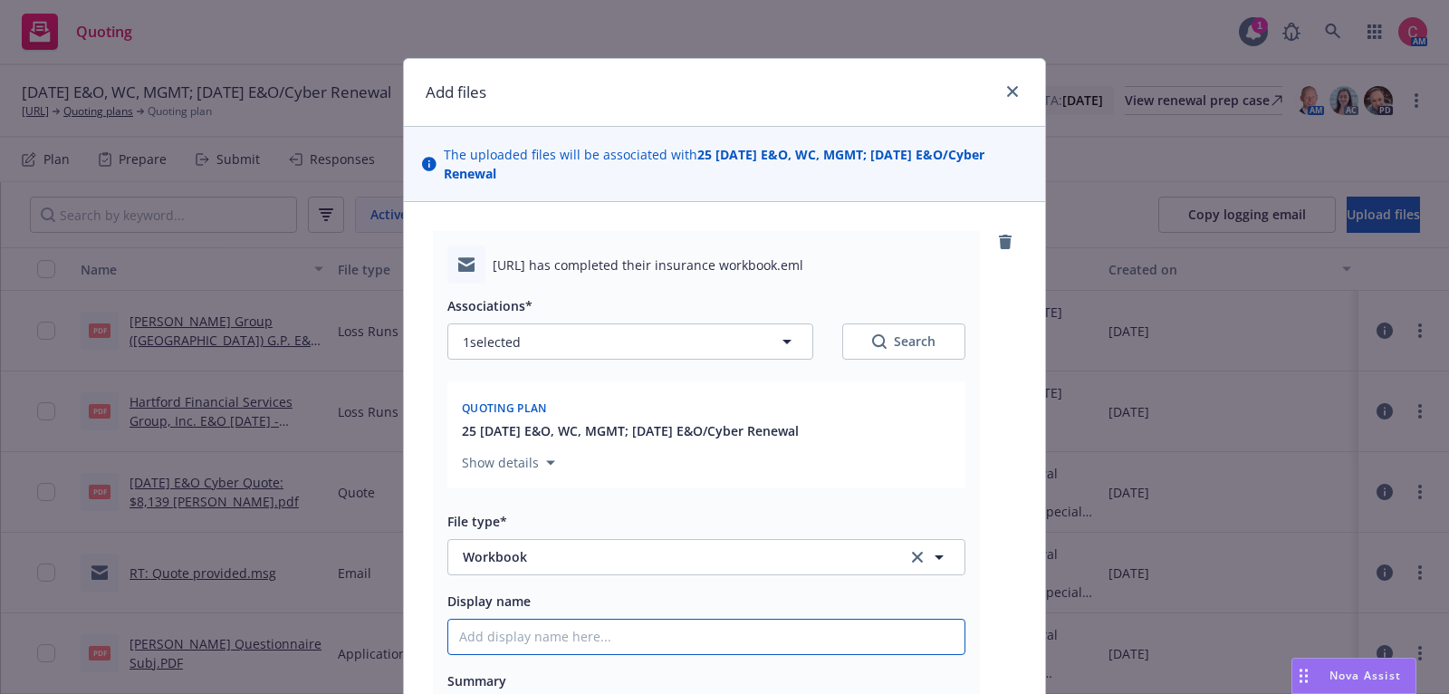
type textarea "x"
type input "["
type textarea "x"
type input "[CO"
type textarea "x"
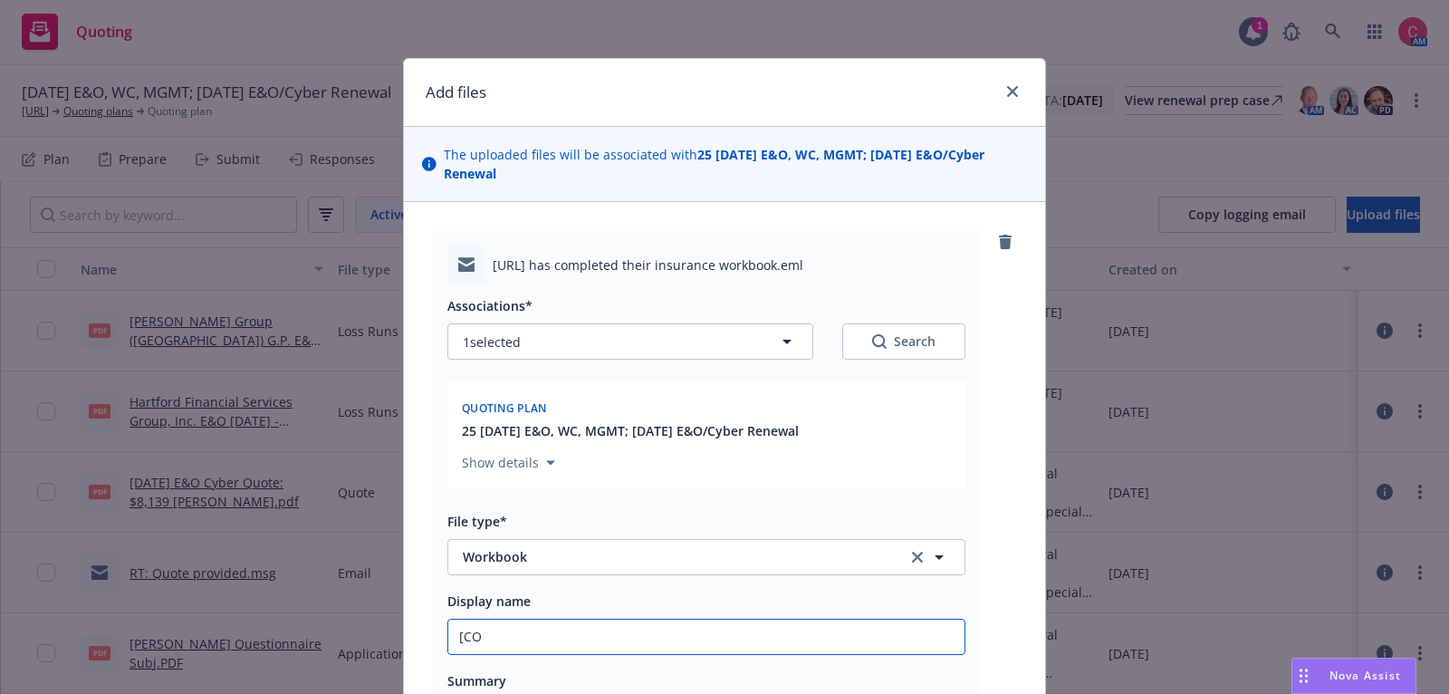
type input "[COM"
type textarea "x"
type input "[COMP"
type textarea "x"
type input "[COMPL"
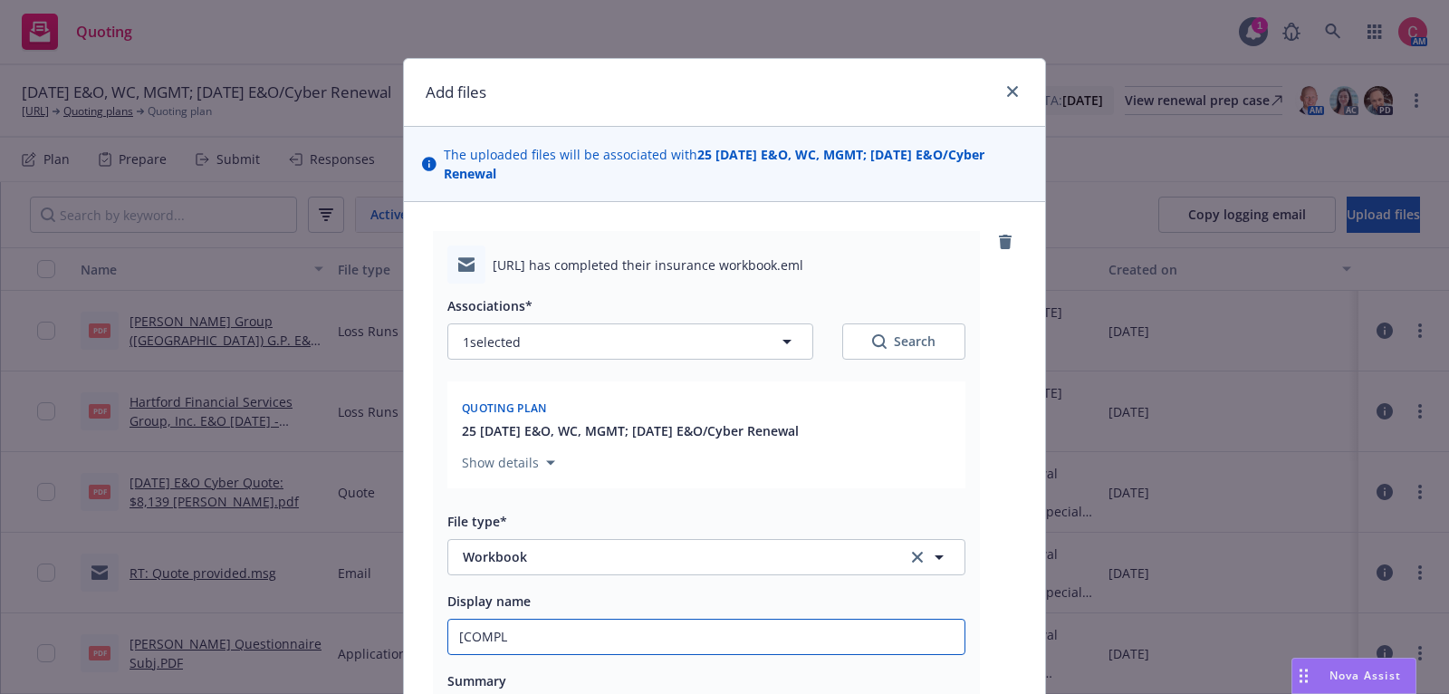
type textarea "x"
type input "[COMPLE"
type textarea "x"
type input "[COMPLETE"
type textarea "x"
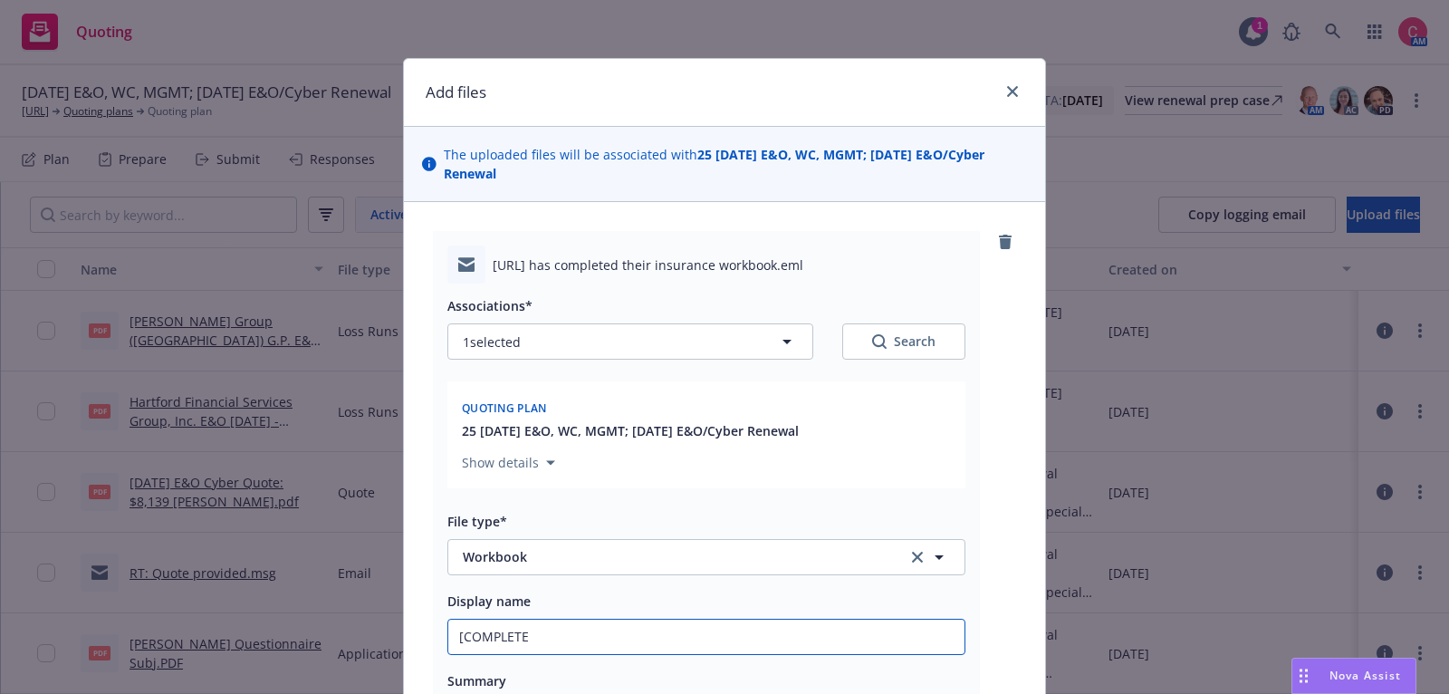
type input "[COMPLETED"
type textarea "x"
type input "[COMPLETED]"
type textarea "x"
type input "[COMPLETED]"
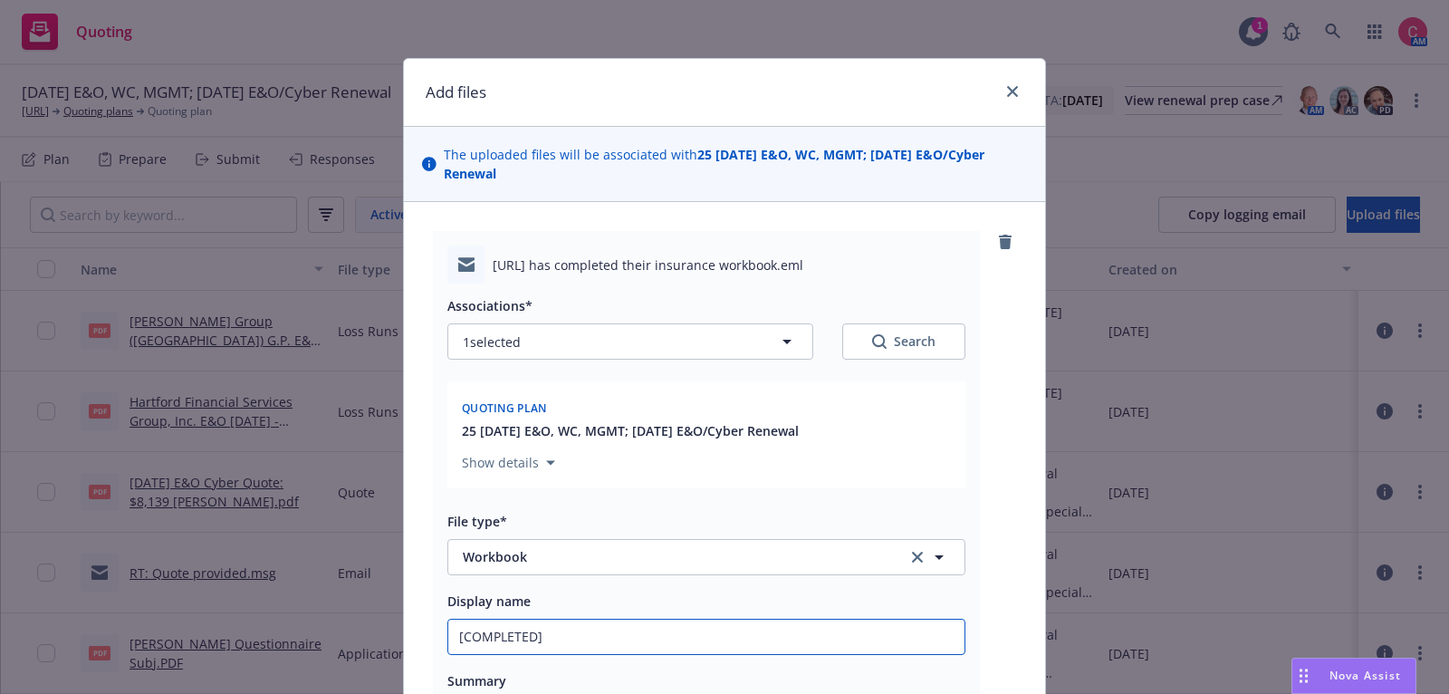
type textarea "x"
type input "[COMPLETED] 2"
type textarea "x"
type input "[COMPLETED] 25"
type textarea "x"
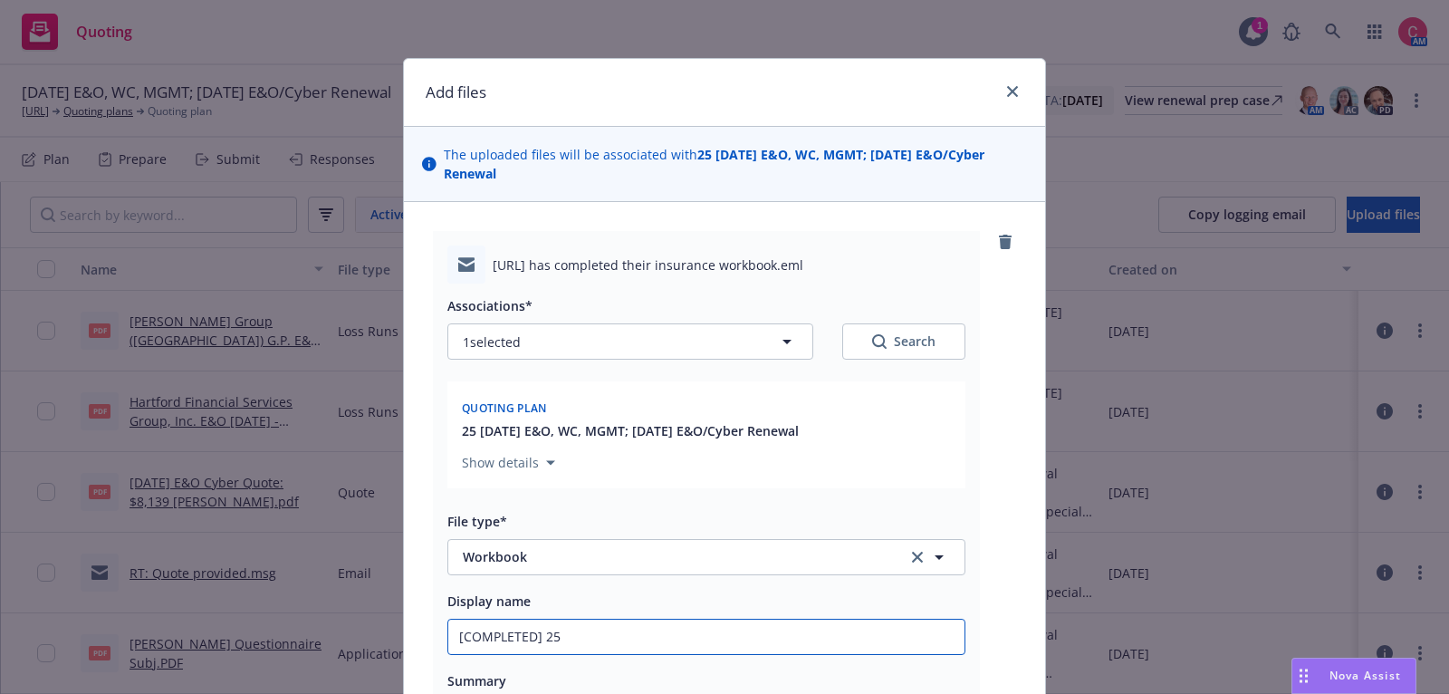
type input "[COMPLETED] 25"
type textarea "x"
type input "[COMPLETED] 25 C"
type textarea "x"
type input "[COMPLETED] 25"
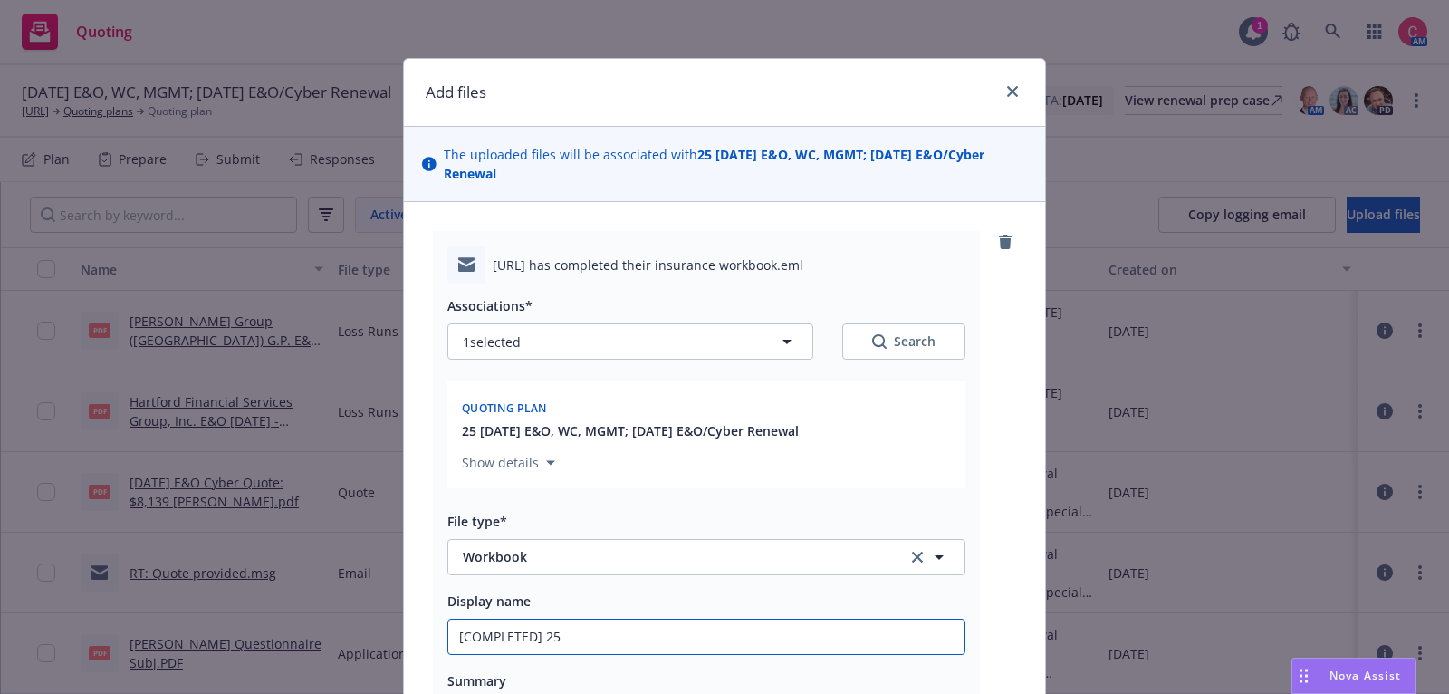
type textarea "x"
type input "[COMPLETED] 25 I"
type textarea "x"
type input "[COMPLETED] 25 In"
type textarea "x"
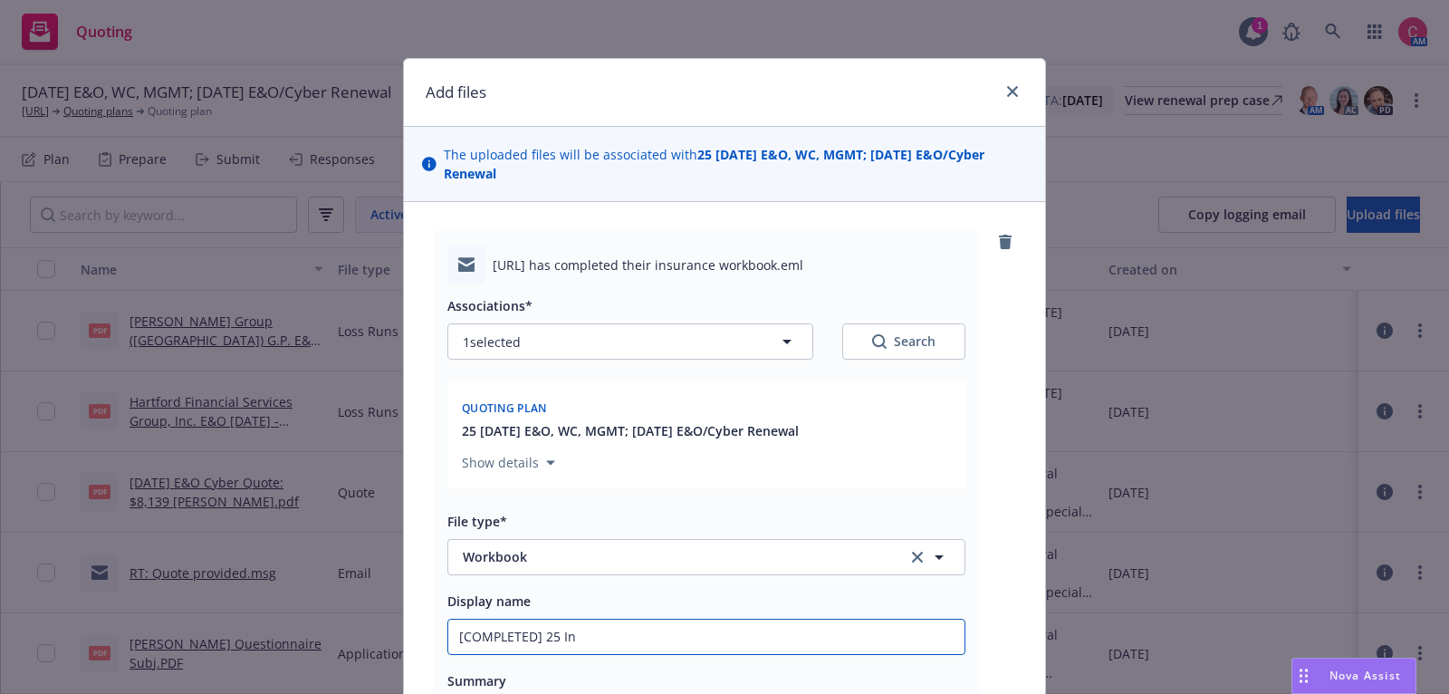
type input "[COMPLETED] 25 Ind"
type textarea "x"
type input "[COMPLETED] 25 Indi"
type textarea "x"
type input "[COMPLETED] 25 Indio"
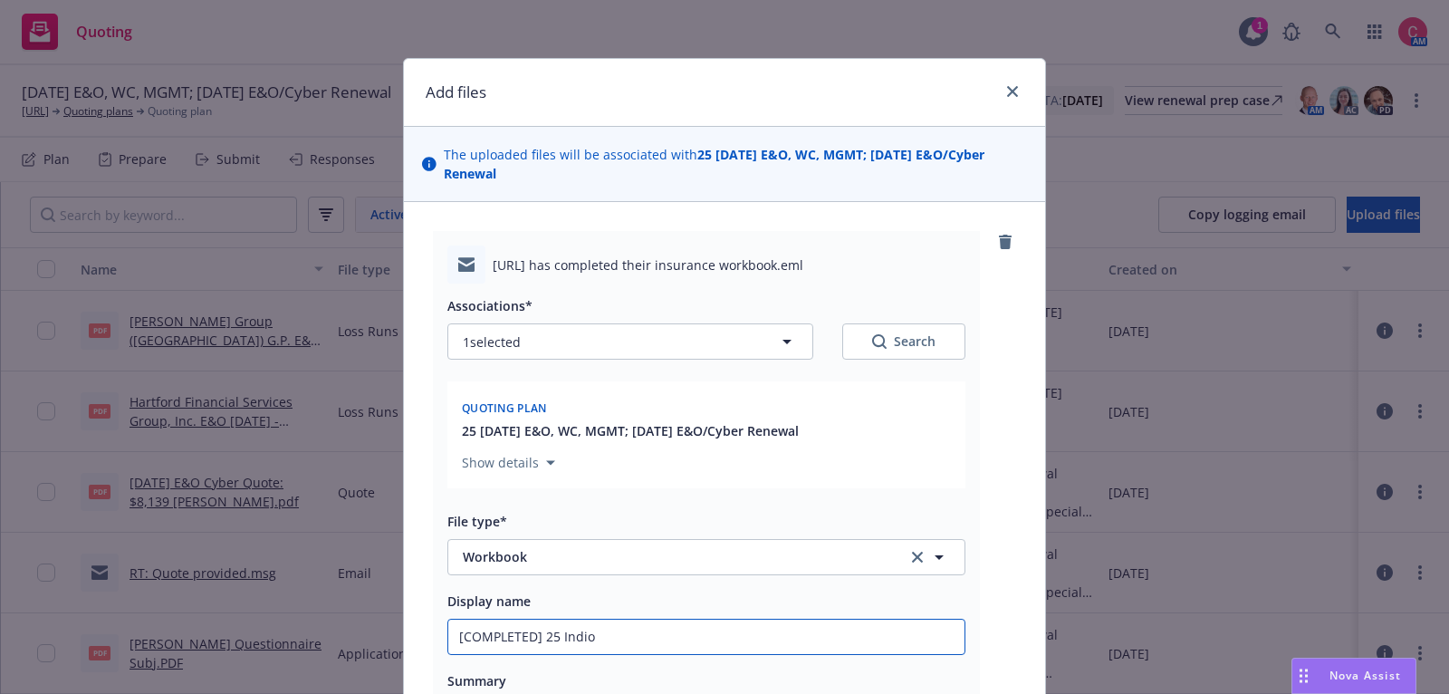
type textarea "x"
type input "[COMPLETED] 25 Indio"
type textarea "x"
type input "[COMPLETED] 25 Indio W"
type textarea "x"
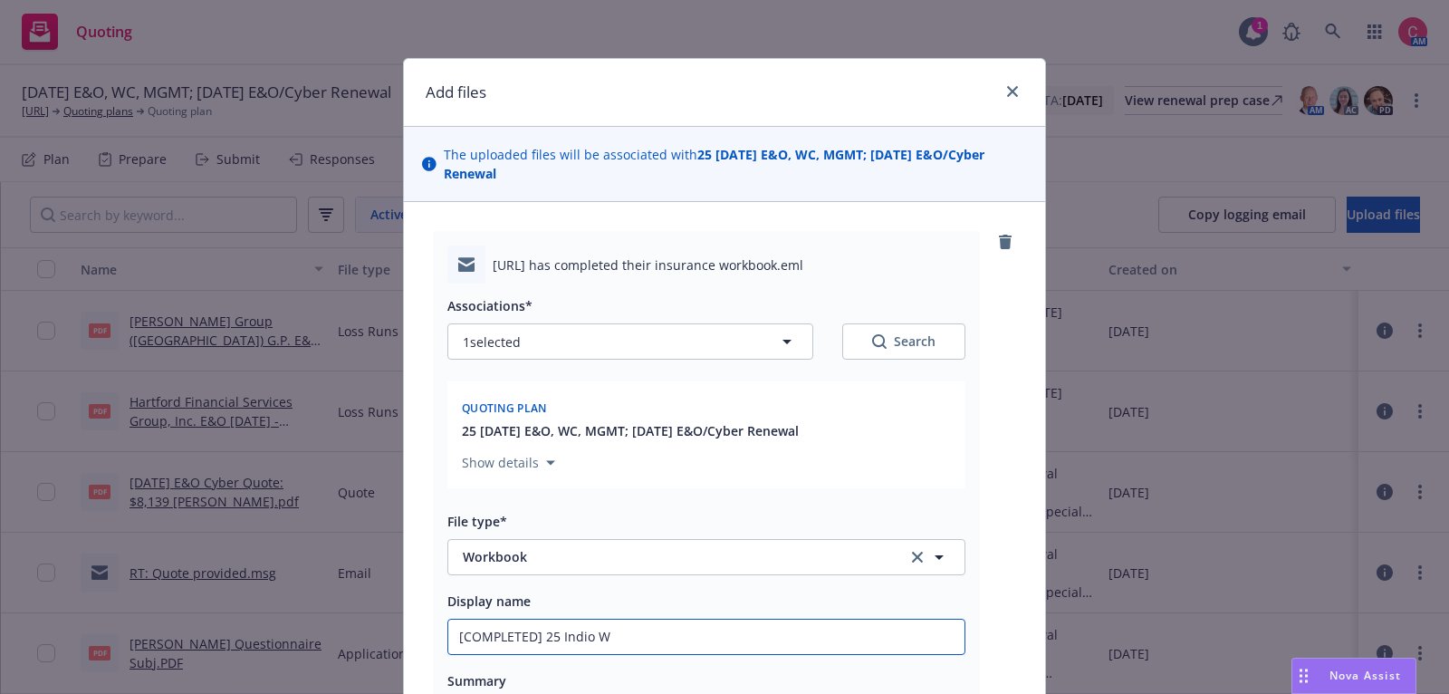
type input "[COMPLETED] 25 Indio Wo"
type textarea "x"
type input "[COMPLETED] 25 Indio Wor"
type textarea "x"
type input "[COMPLETED] 25 Indio Work"
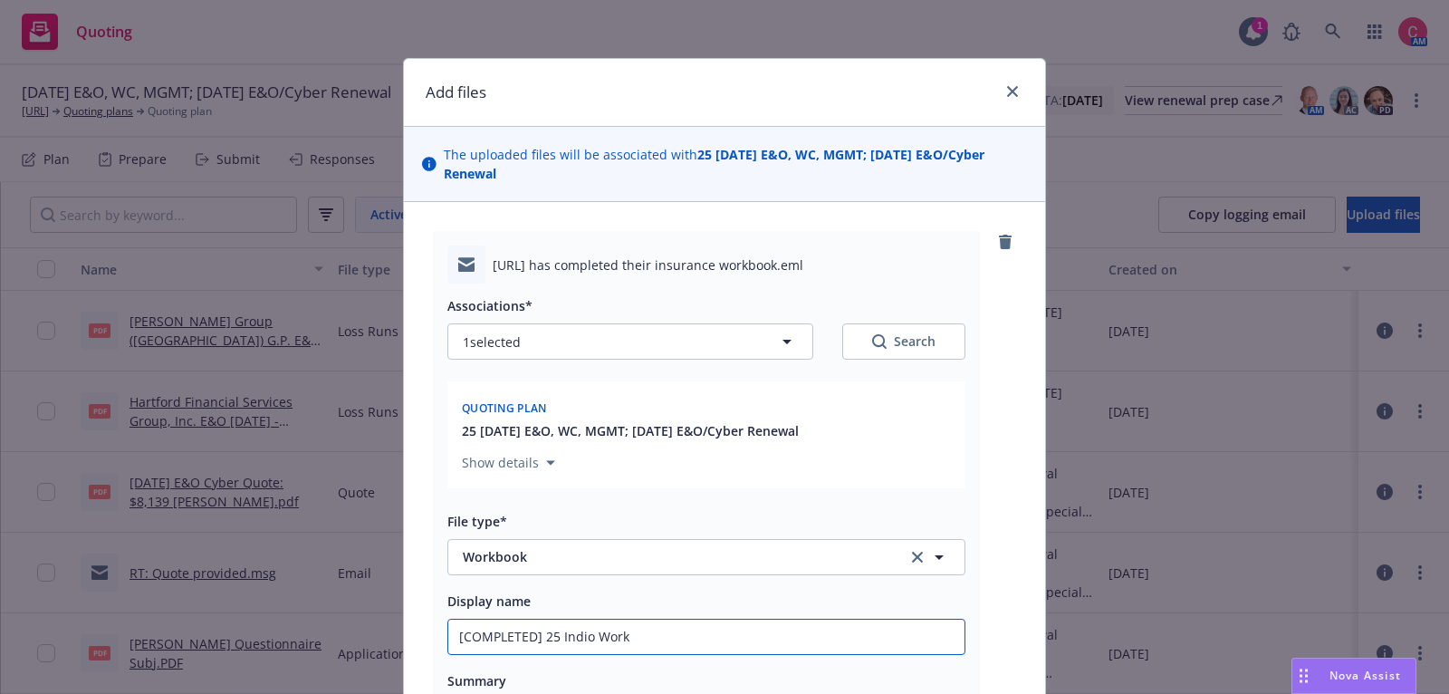
type textarea "x"
type input "[COMPLETED] 25 Indio Workb"
type textarea "x"
type input "[COMPLETED] 25 Indio Workbo"
type textarea "x"
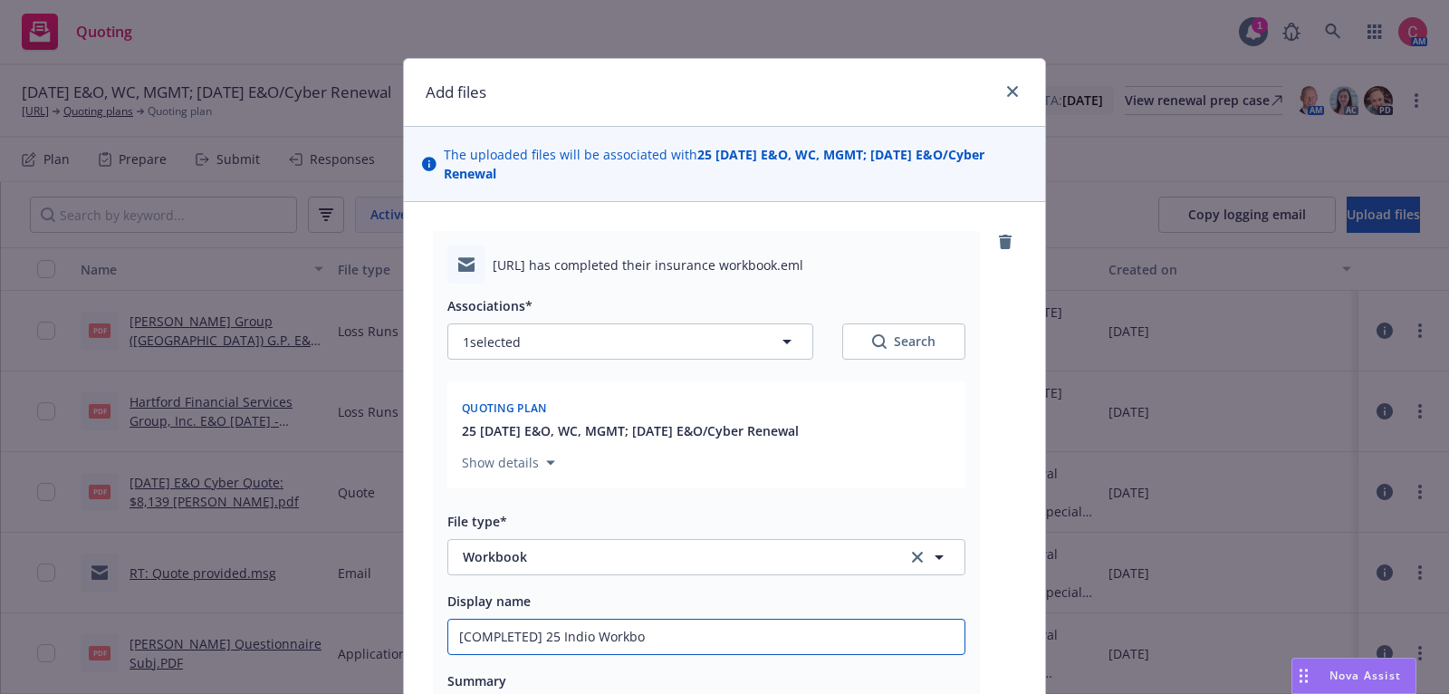
type input "[COMPLETED] 25 Indio Workboo"
type textarea "x"
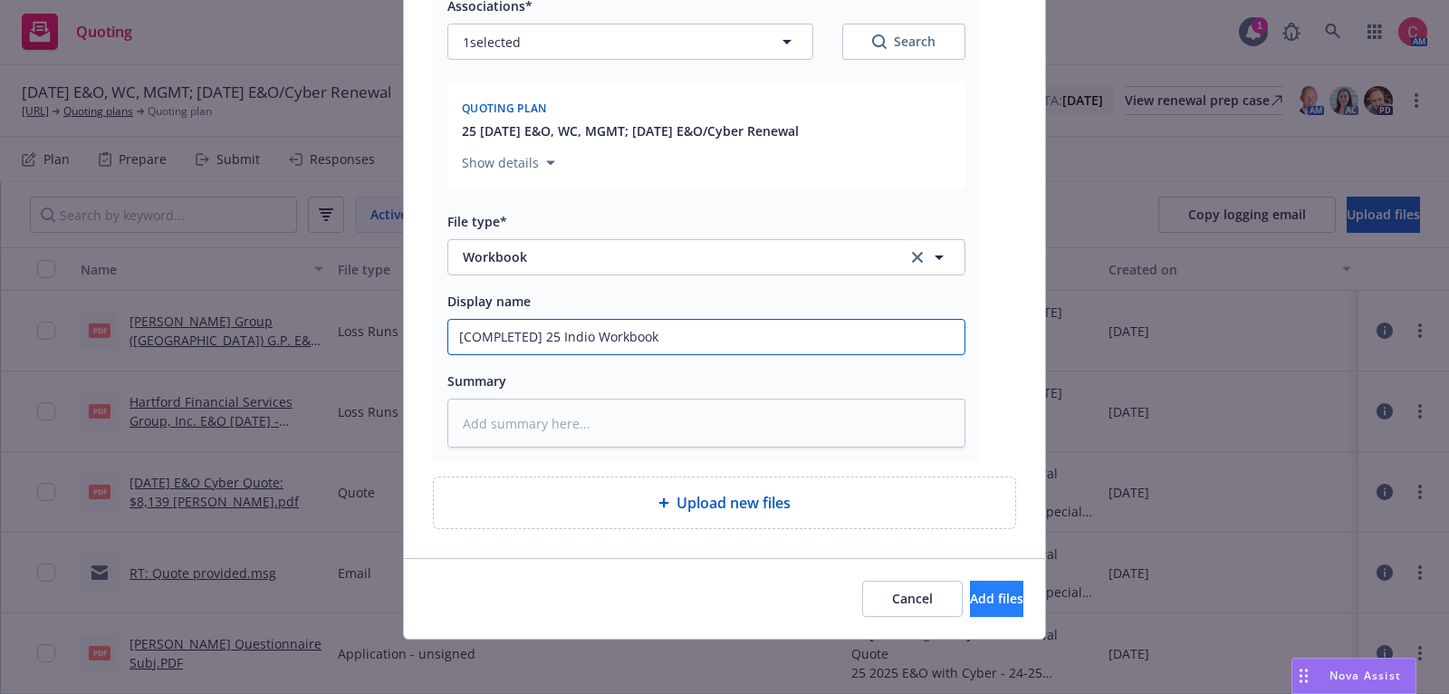
type input "[COMPLETED] 25 Indio Workbook"
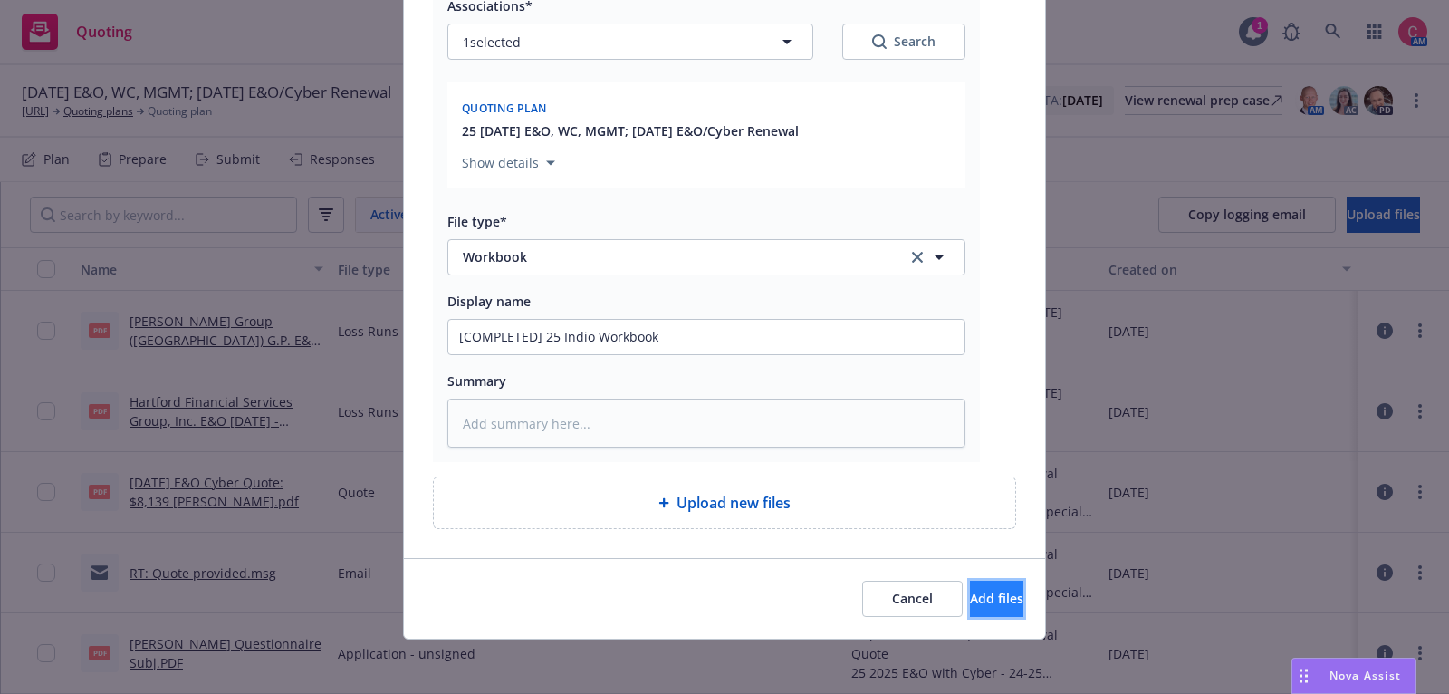
click at [979, 607] on button "Add files" at bounding box center [996, 599] width 53 height 36
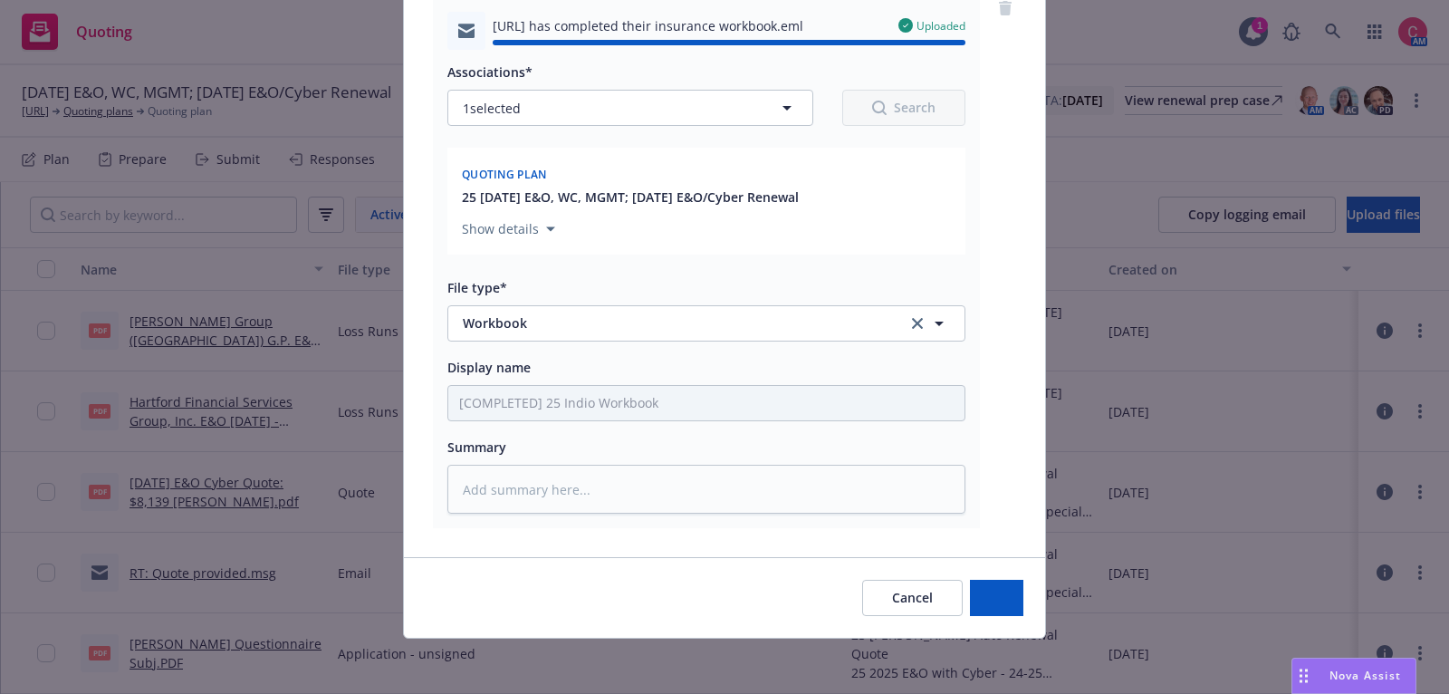
type textarea "x"
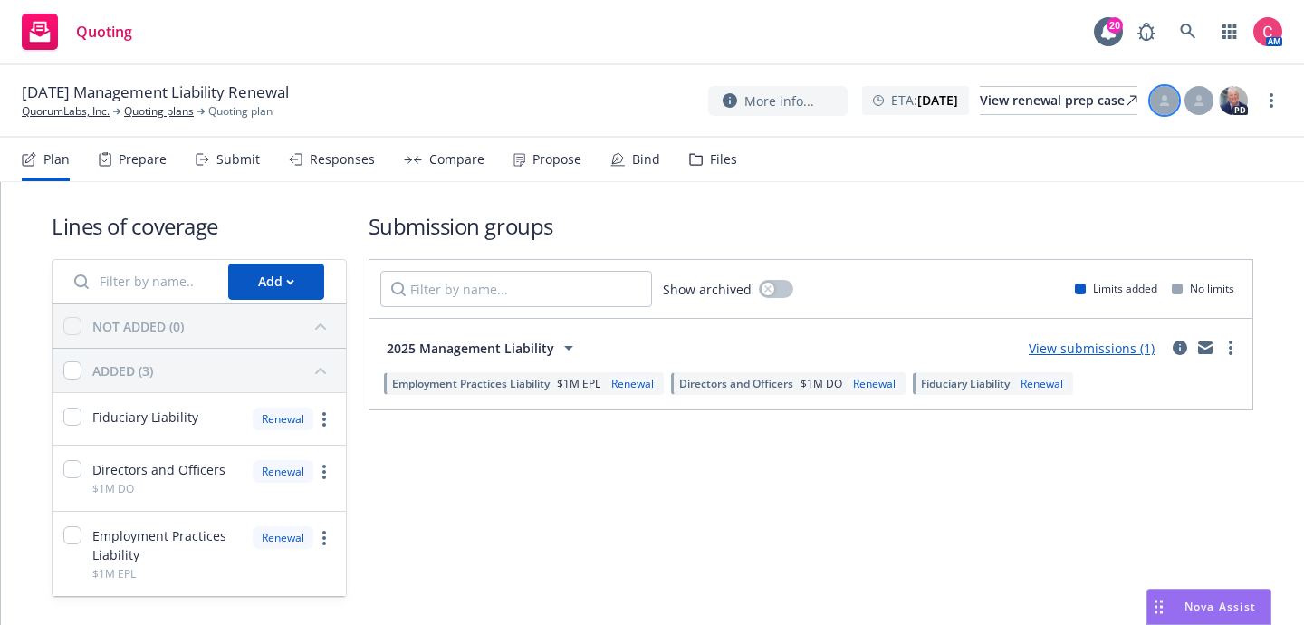
click at [1159, 104] on div at bounding box center [1164, 100] width 29 height 29
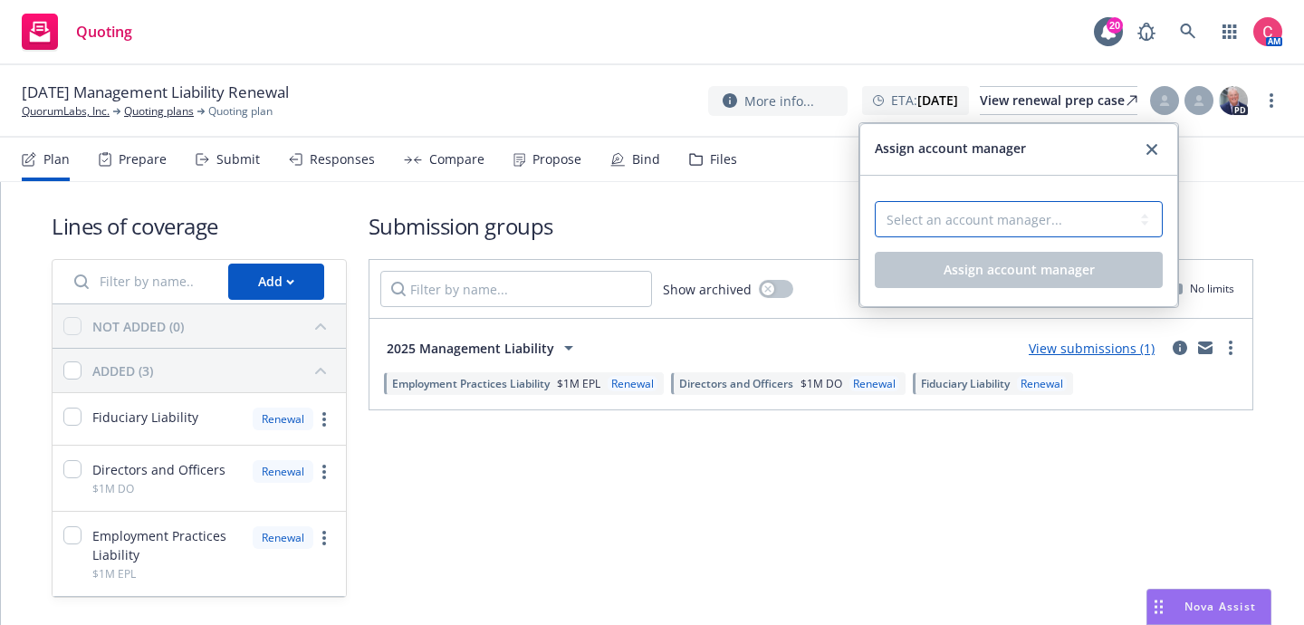
click at [1107, 224] on select "Select an account manager... [PERSON_NAME]" at bounding box center [1019, 219] width 288 height 36
select select "8d59109c-2a81-4b59-9bab-052912eee8ec"
click at [875, 201] on select "Select an account manager... [PERSON_NAME]" at bounding box center [1019, 219] width 288 height 36
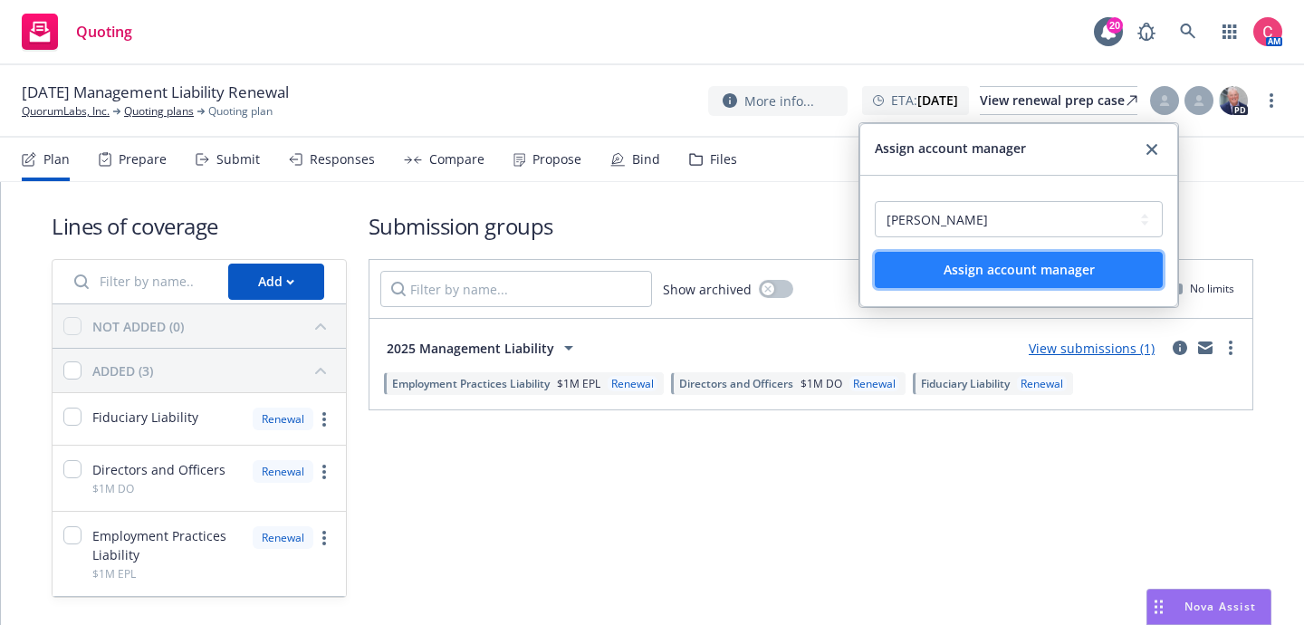
click at [1146, 262] on button "Assign account manager" at bounding box center [1019, 270] width 288 height 36
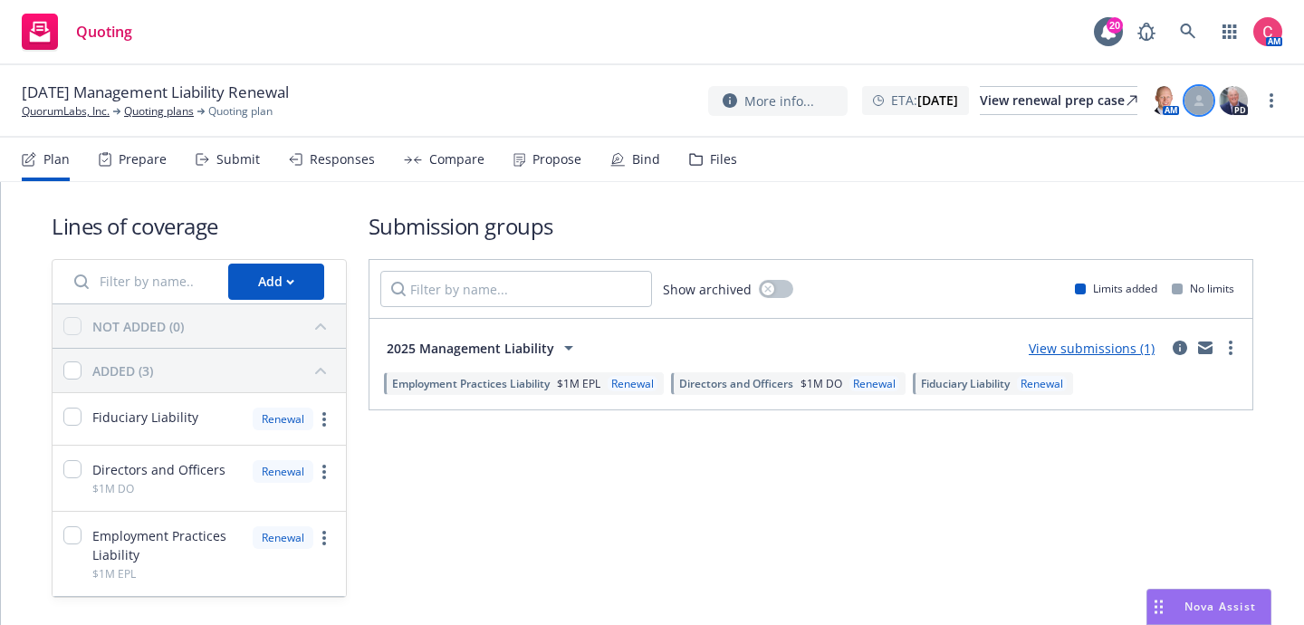
click at [1199, 113] on div at bounding box center [1199, 100] width 29 height 29
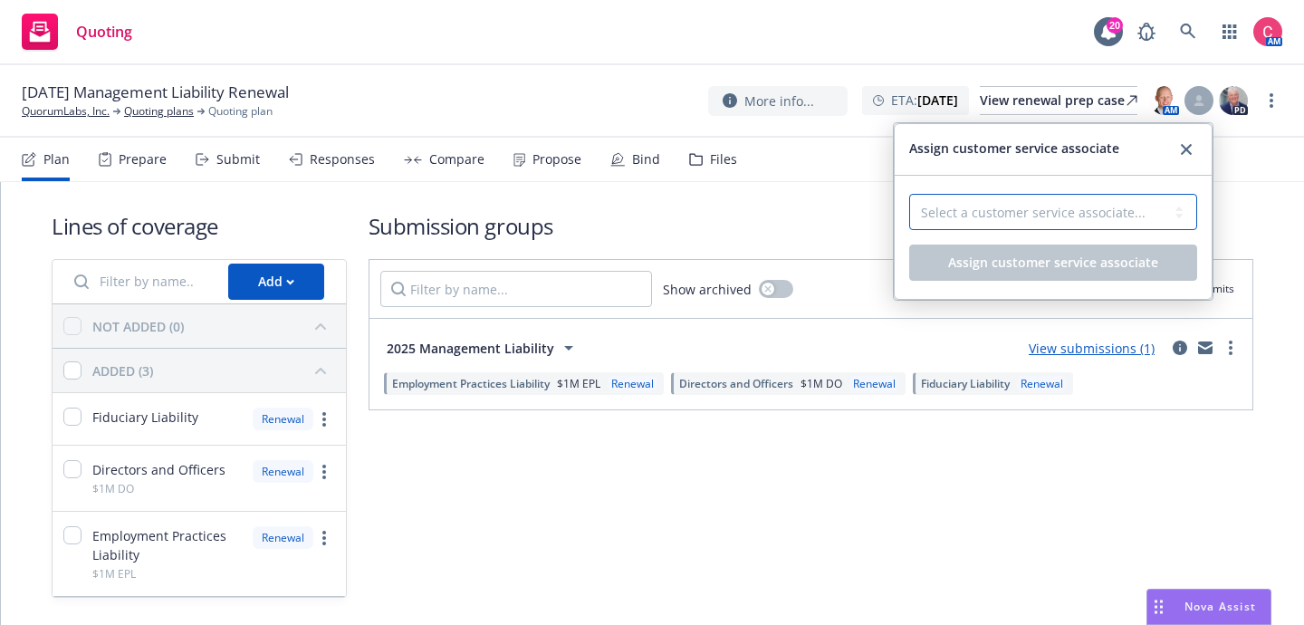
click at [1118, 223] on select "Select a customer service associate... [PERSON_NAME]" at bounding box center [1053, 212] width 288 height 36
select select "f6eb31a2-04da-465a-ad32-2c3b91d05d58"
click at [909, 194] on select "Select a customer service associate... [PERSON_NAME]" at bounding box center [1053, 212] width 288 height 36
click at [1118, 272] on button "Assign customer service associate" at bounding box center [1053, 263] width 288 height 36
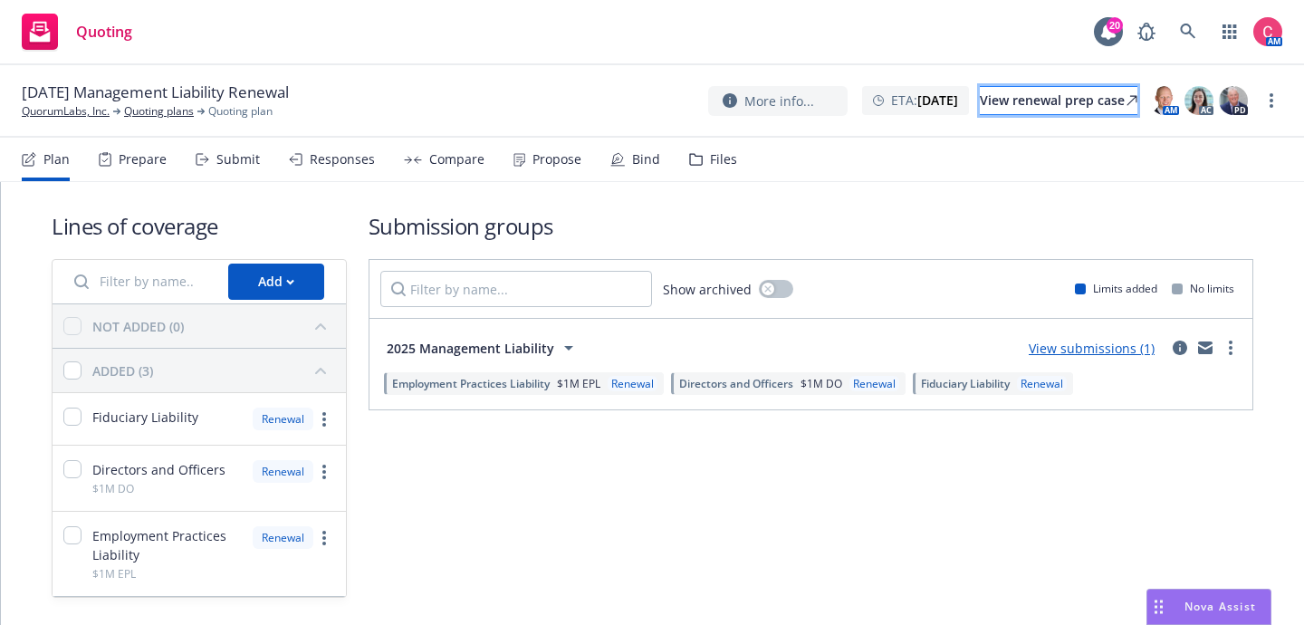
click at [1068, 98] on div "View renewal prep case" at bounding box center [1059, 100] width 158 height 27
click at [159, 112] on link "Quoting plans" at bounding box center [159, 111] width 70 height 16
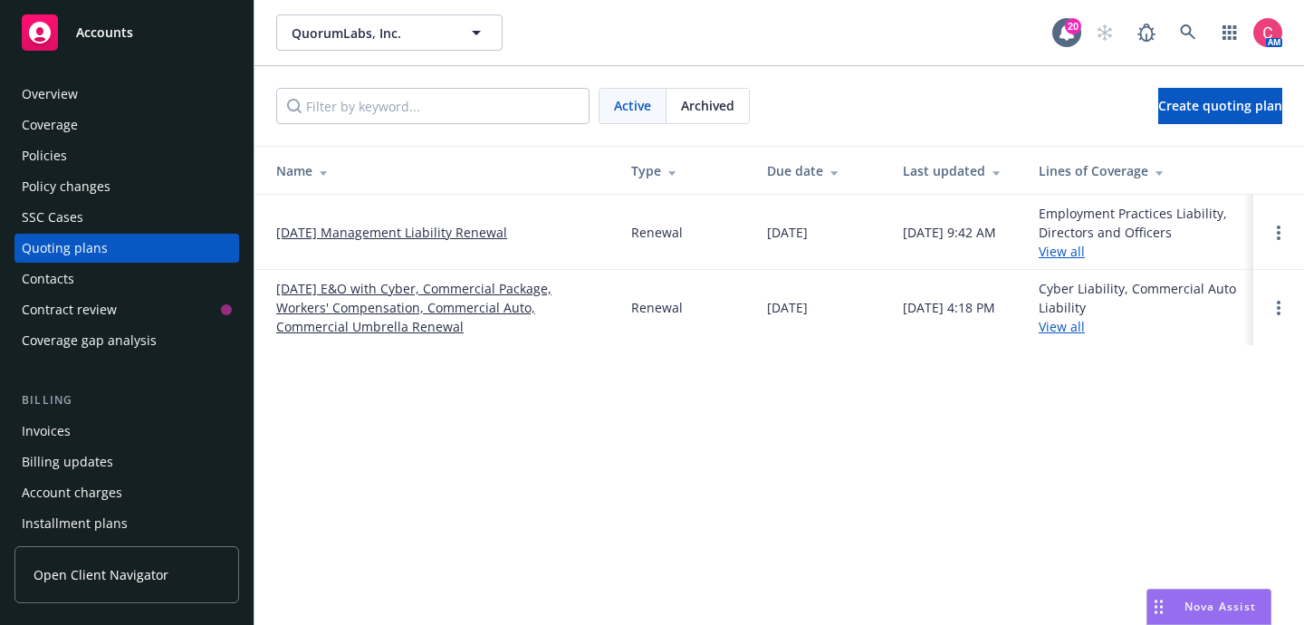
click at [131, 167] on div "Policies" at bounding box center [127, 155] width 210 height 29
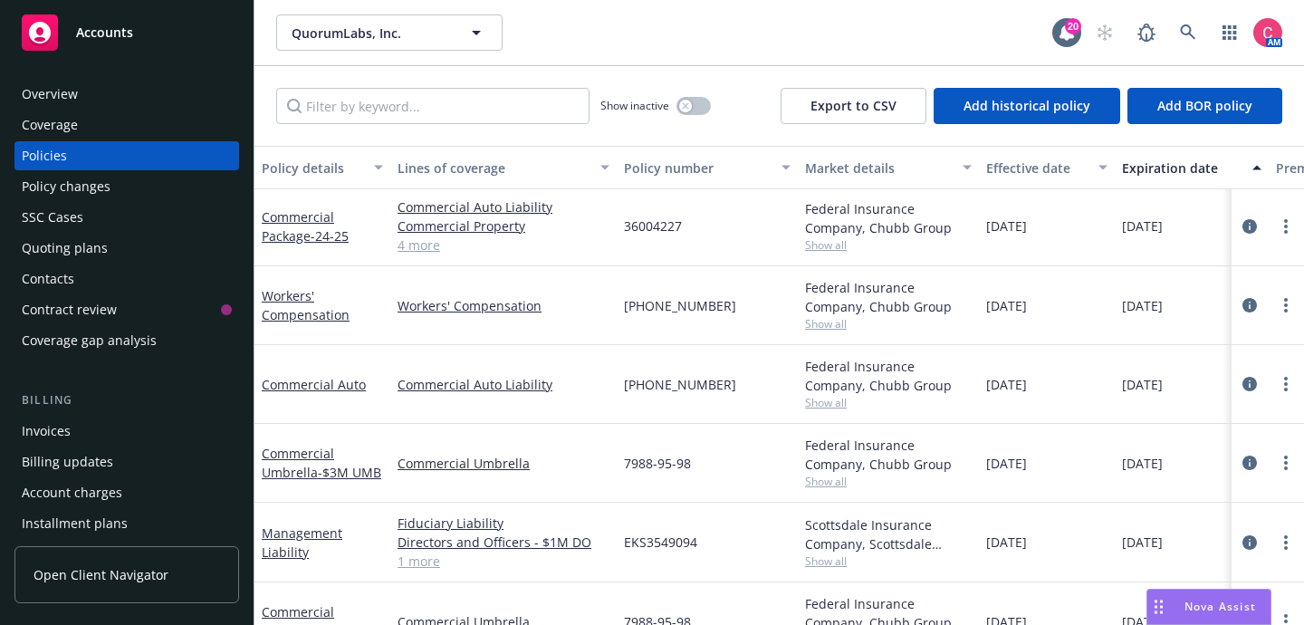
scroll to position [120, 0]
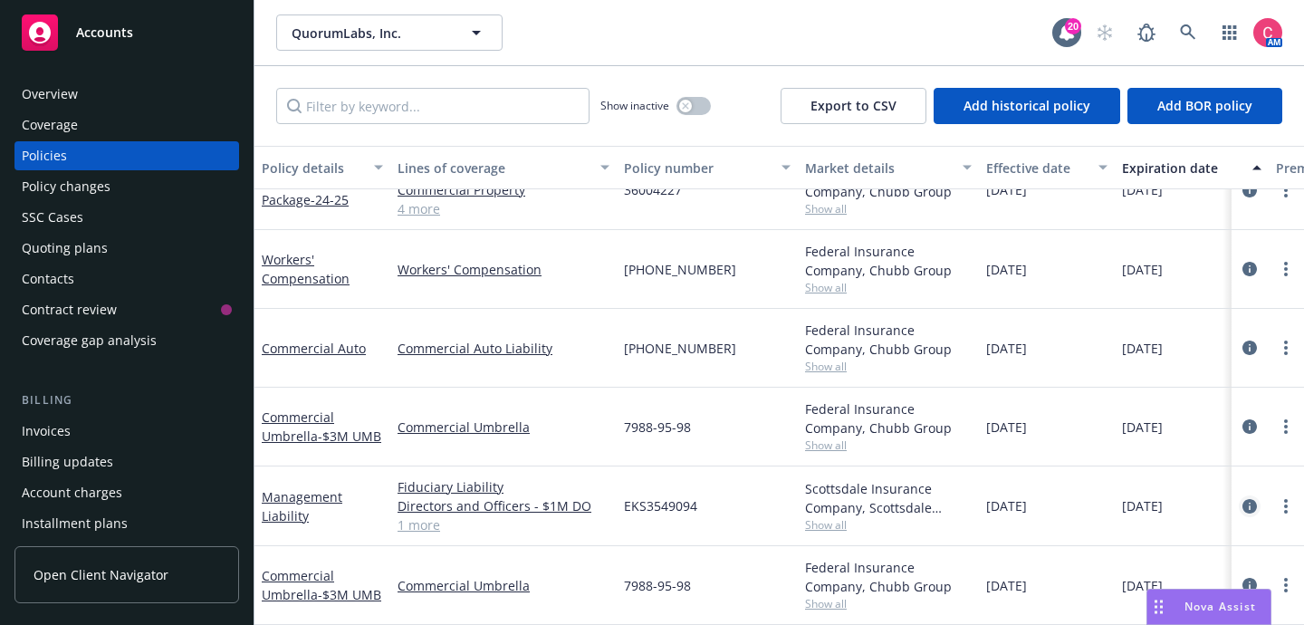
click at [1258, 502] on link "circleInformation" at bounding box center [1250, 506] width 22 height 22
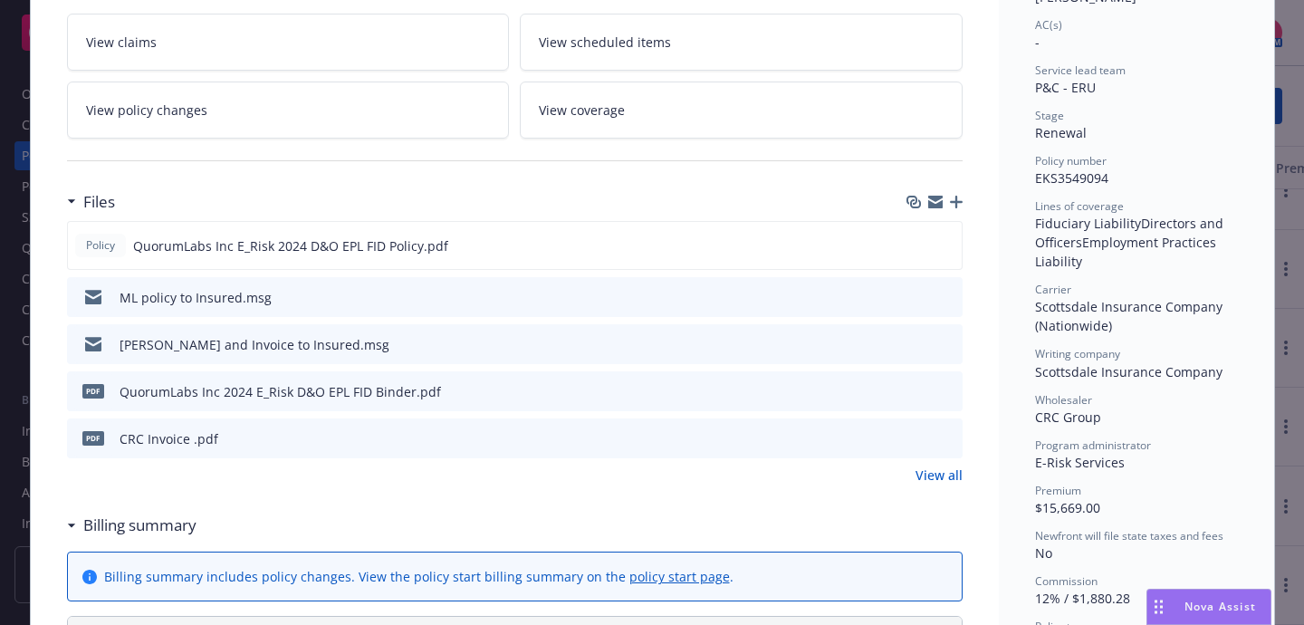
scroll to position [317, 0]
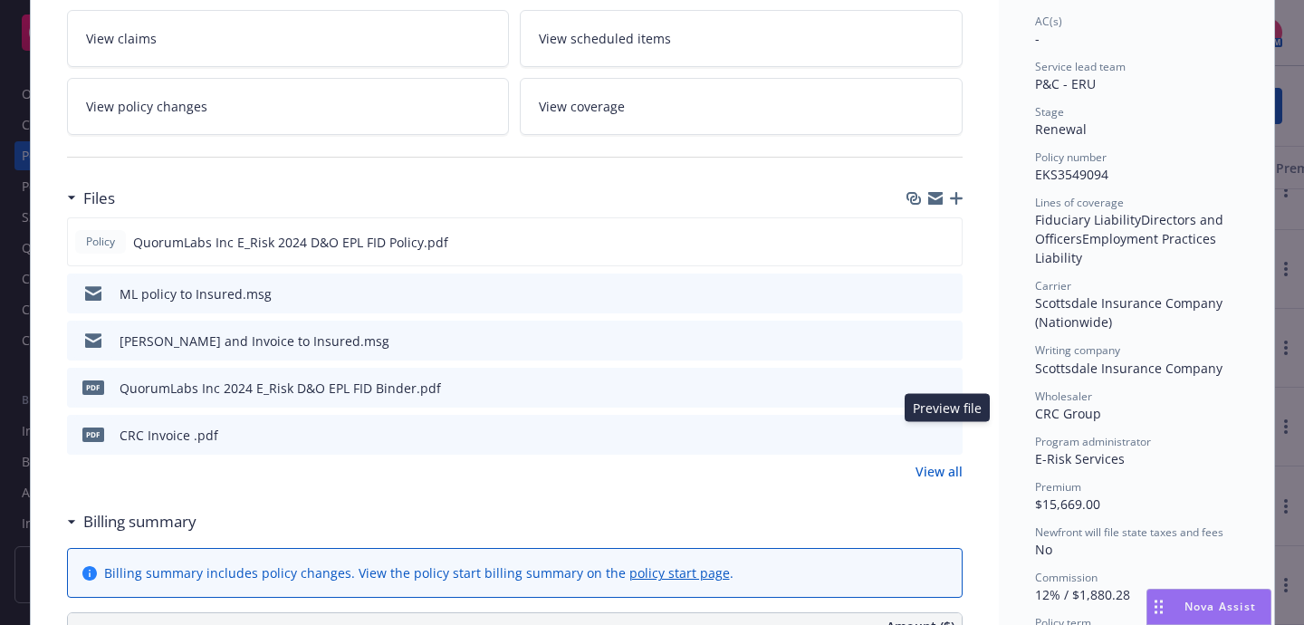
click at [948, 432] on icon "preview file" at bounding box center [945, 434] width 16 height 13
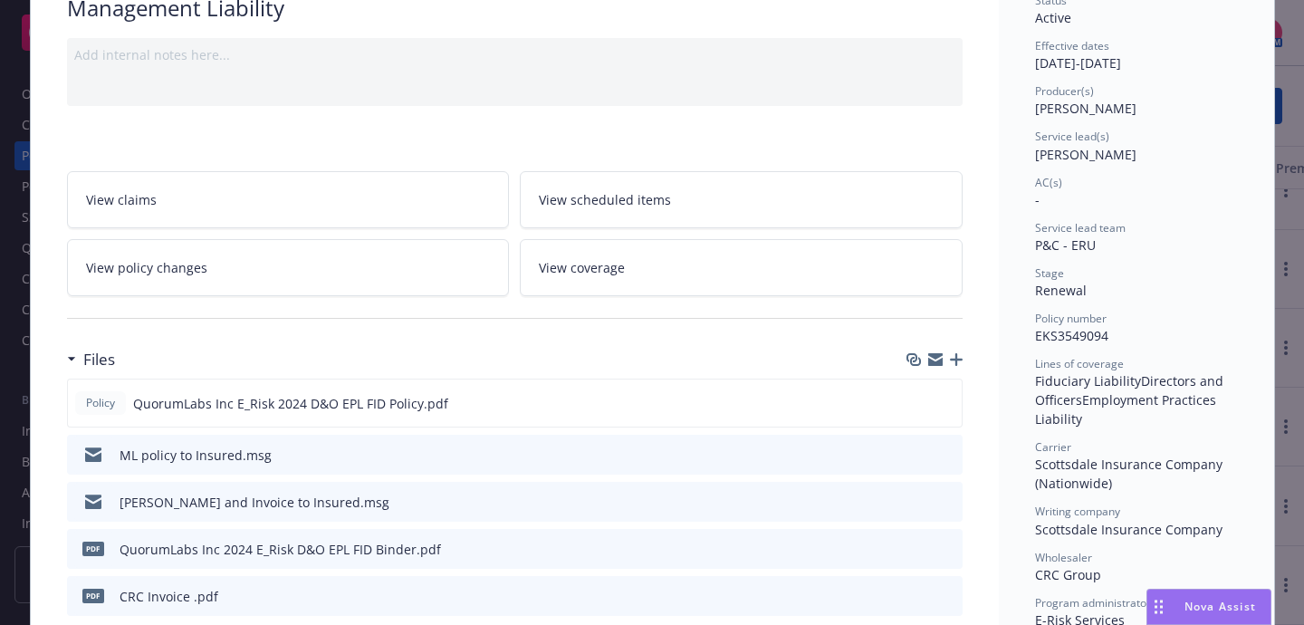
scroll to position [0, 0]
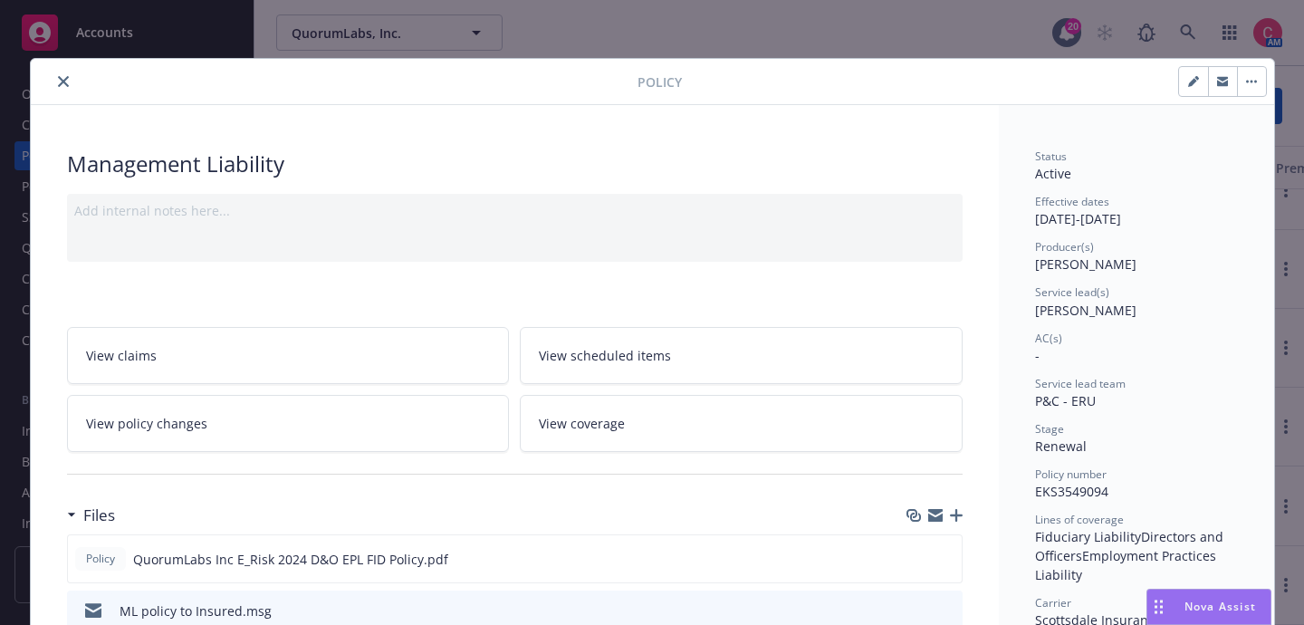
click at [71, 82] on button "close" at bounding box center [64, 82] width 22 height 22
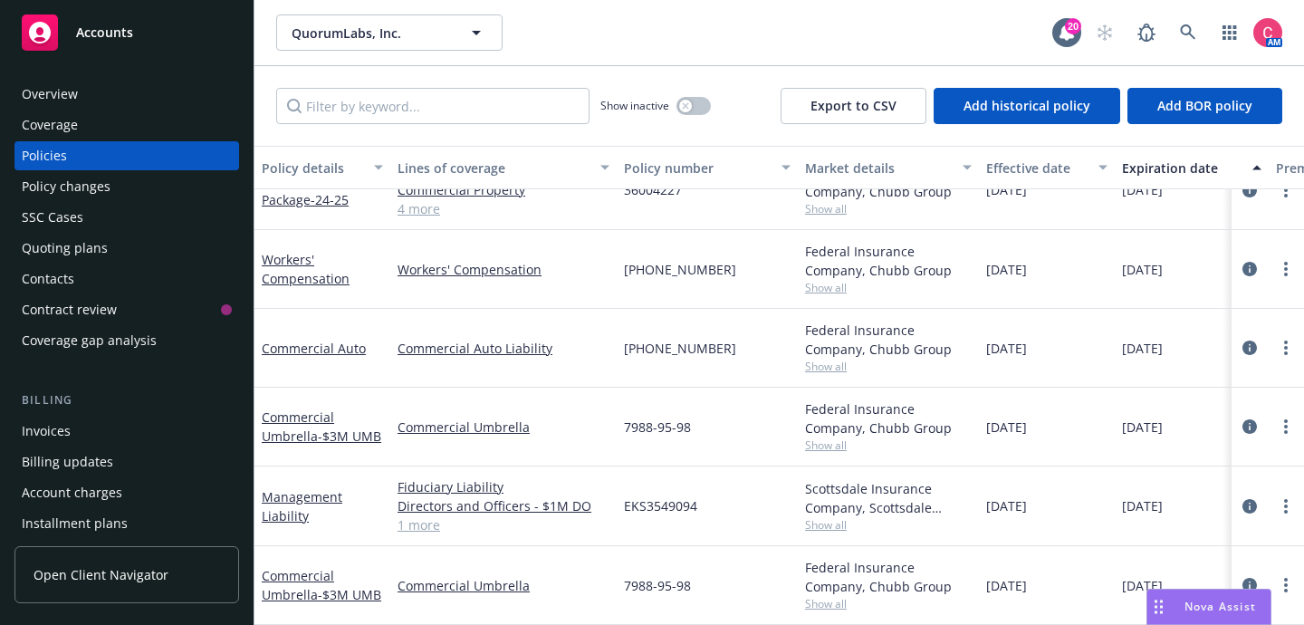
click at [137, 241] on div "Quoting plans" at bounding box center [127, 248] width 210 height 29
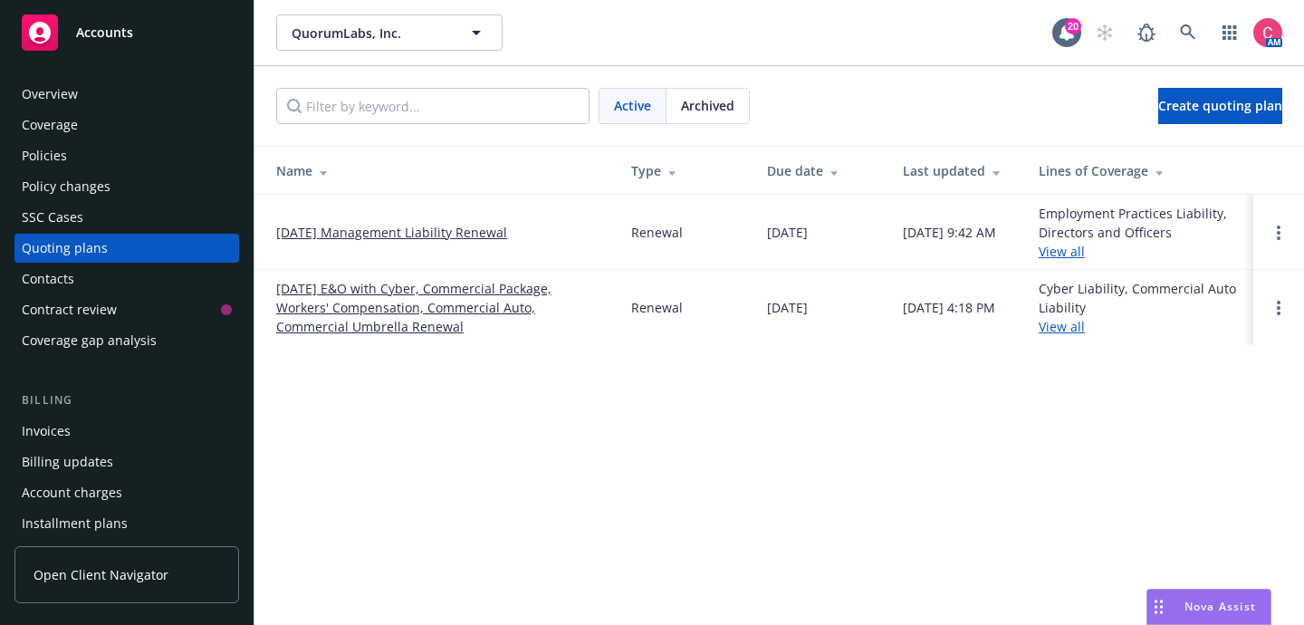
click at [389, 280] on link "[DATE] E&O with Cyber, Commercial Package, Workers' Compensation, Commercial Au…" at bounding box center [439, 307] width 326 height 57
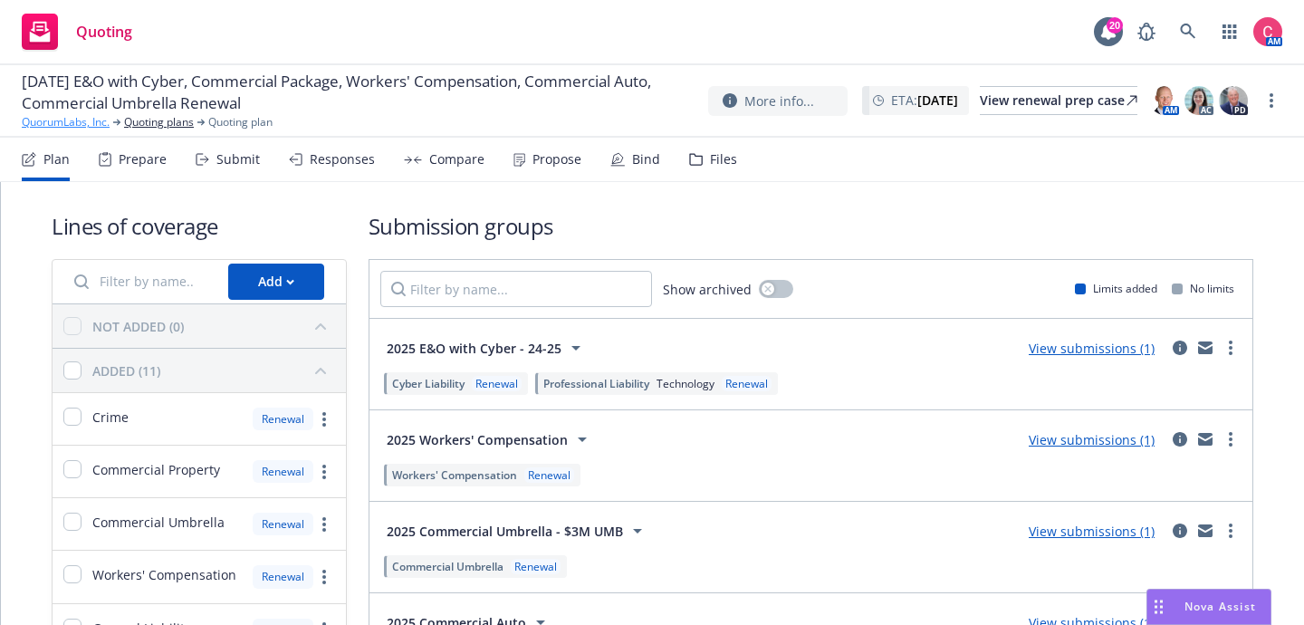
click at [87, 126] on link "QuorumLabs, Inc." at bounding box center [66, 122] width 88 height 16
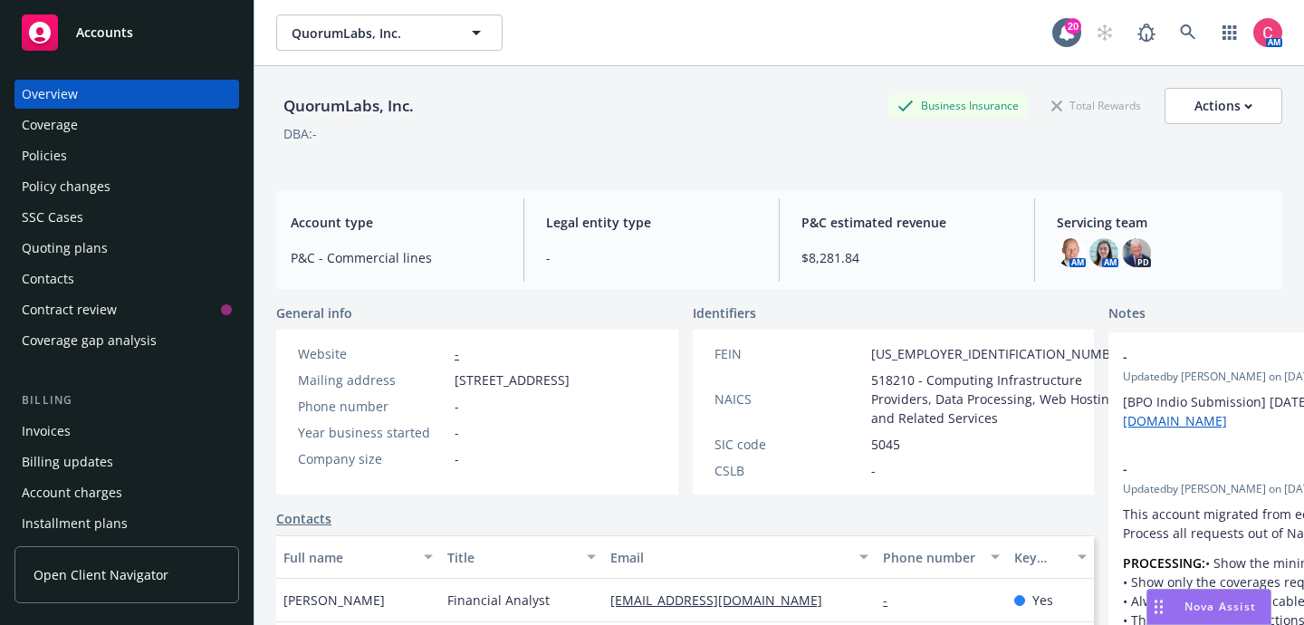
click at [87, 150] on div "Policies" at bounding box center [127, 155] width 210 height 29
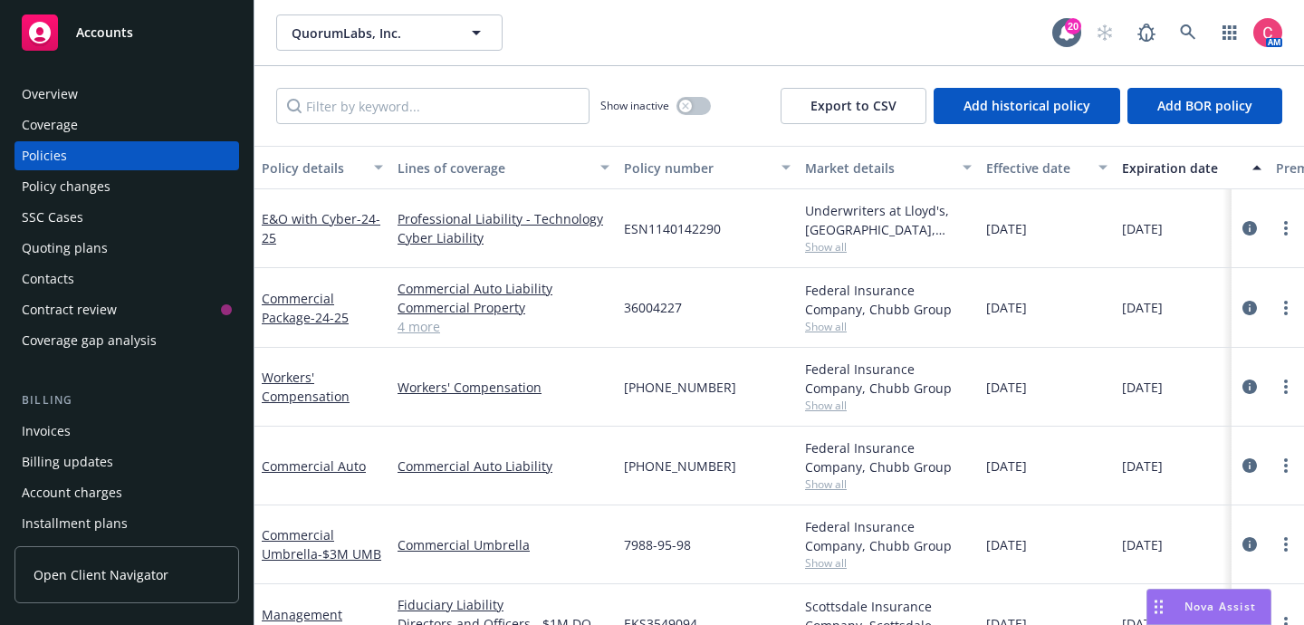
click at [120, 247] on div "Quoting plans" at bounding box center [127, 248] width 210 height 29
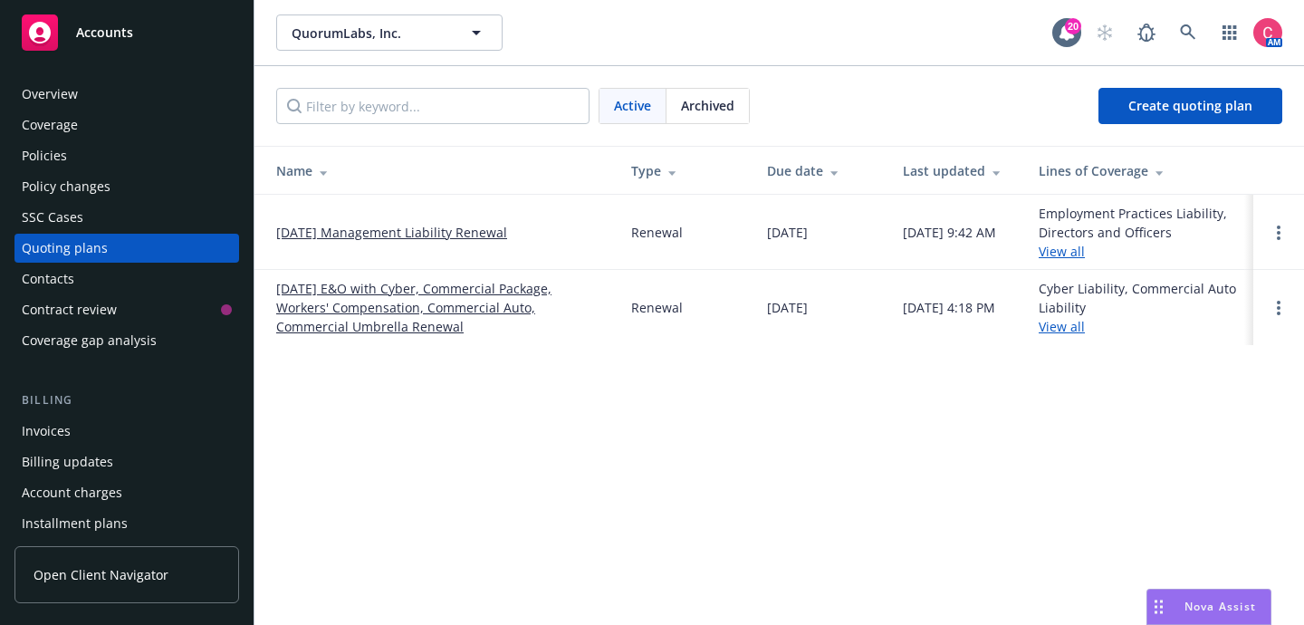
click at [697, 102] on span "Archived" at bounding box center [707, 105] width 53 height 19
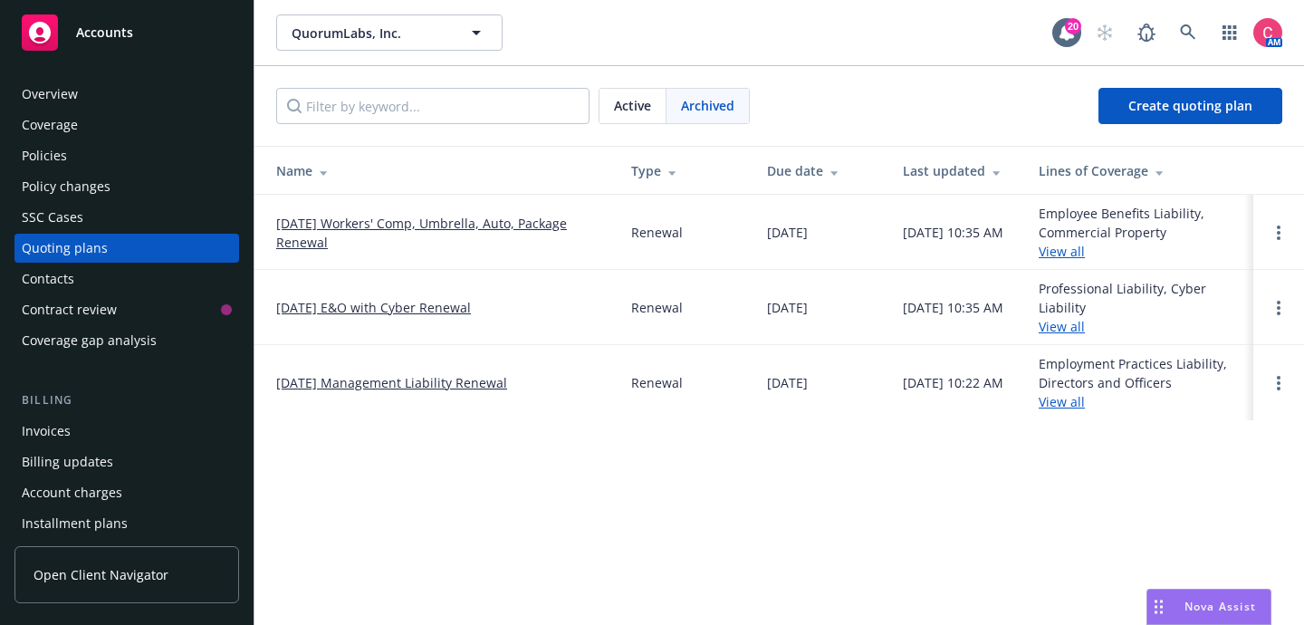
click at [489, 380] on link "11/10/24 Management Liability Renewal" at bounding box center [391, 382] width 231 height 19
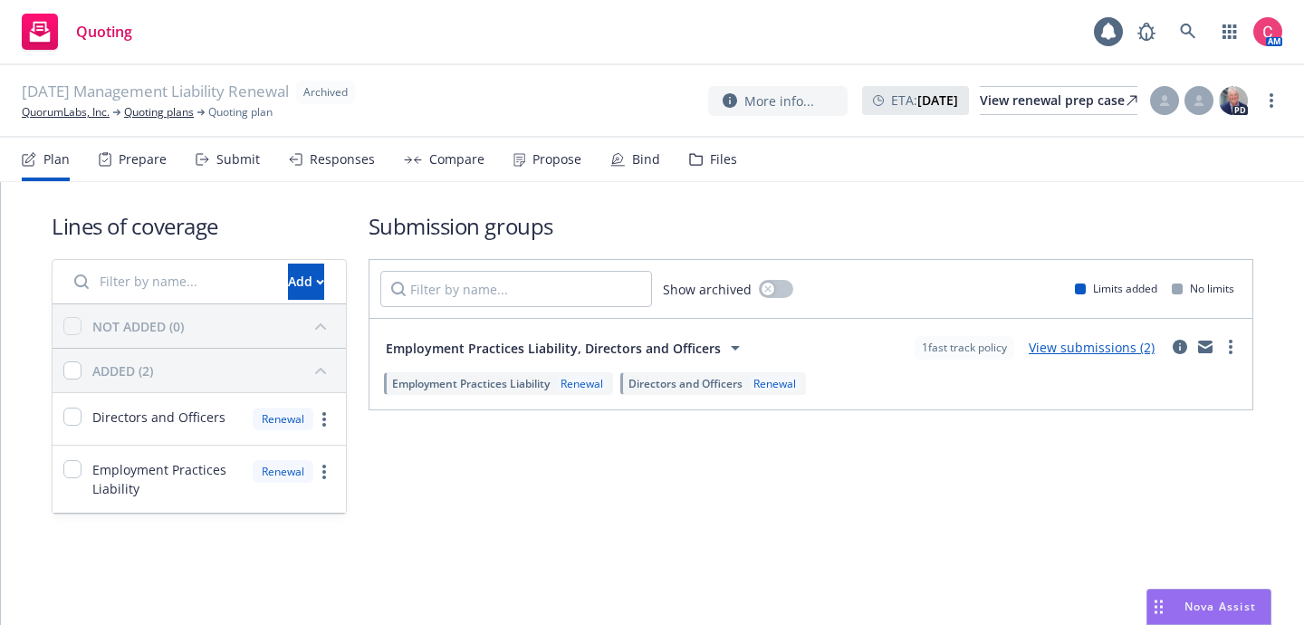
click at [718, 158] on div "Files" at bounding box center [723, 159] width 27 height 14
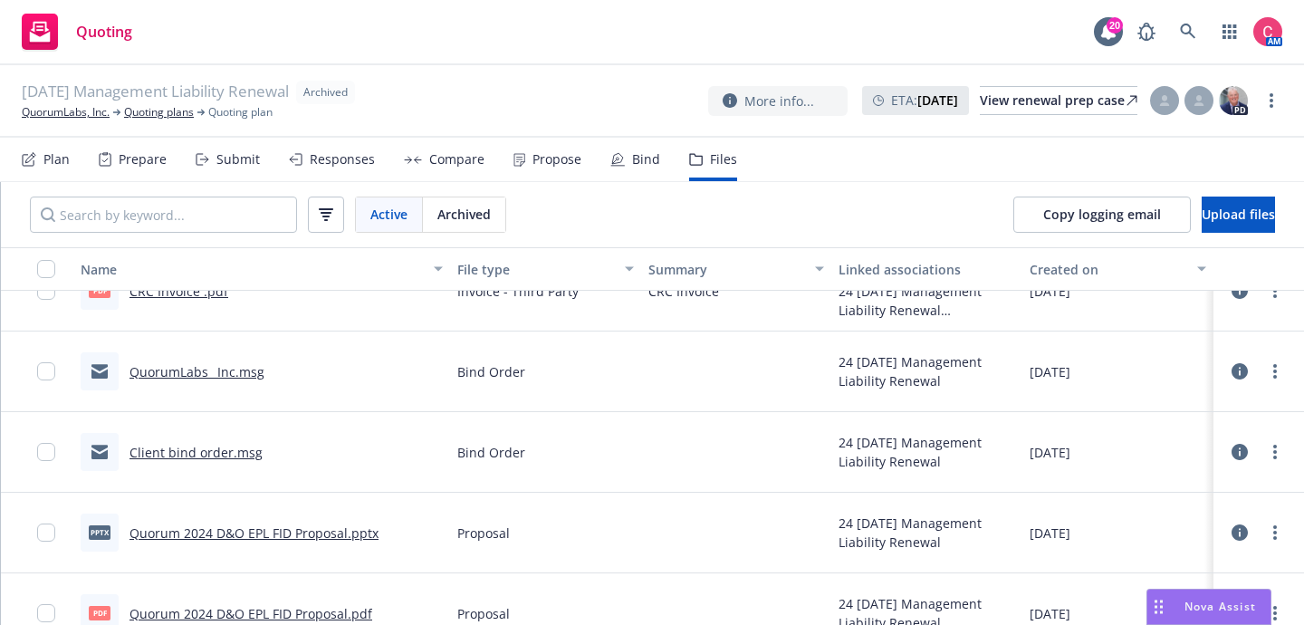
scroll to position [121, 0]
click at [224, 362] on link "QuorumLabs_ Inc.msg" at bounding box center [197, 370] width 135 height 17
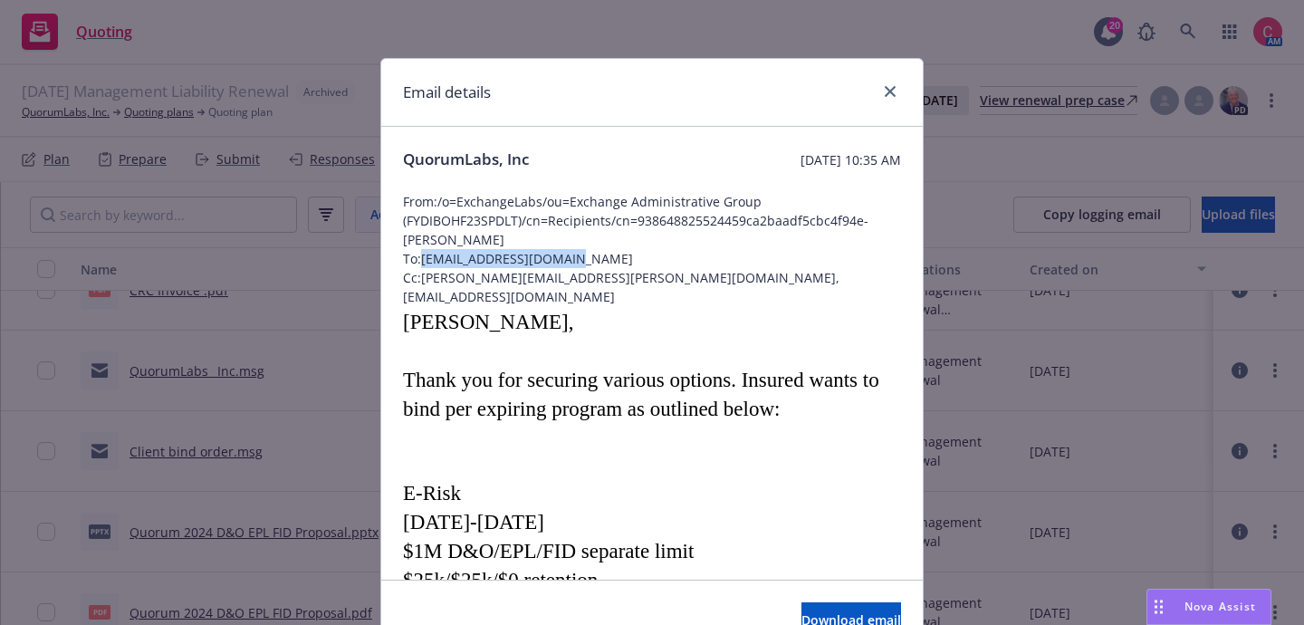
drag, startPoint x: 427, startPoint y: 260, endPoint x: 591, endPoint y: 261, distance: 164.0
click at [591, 261] on span "To: mnishioka@CRCGroup.com" at bounding box center [652, 258] width 498 height 19
copy span "mnishioka@CRCGroup.com"
click at [882, 99] on link "close" at bounding box center [891, 92] width 22 height 22
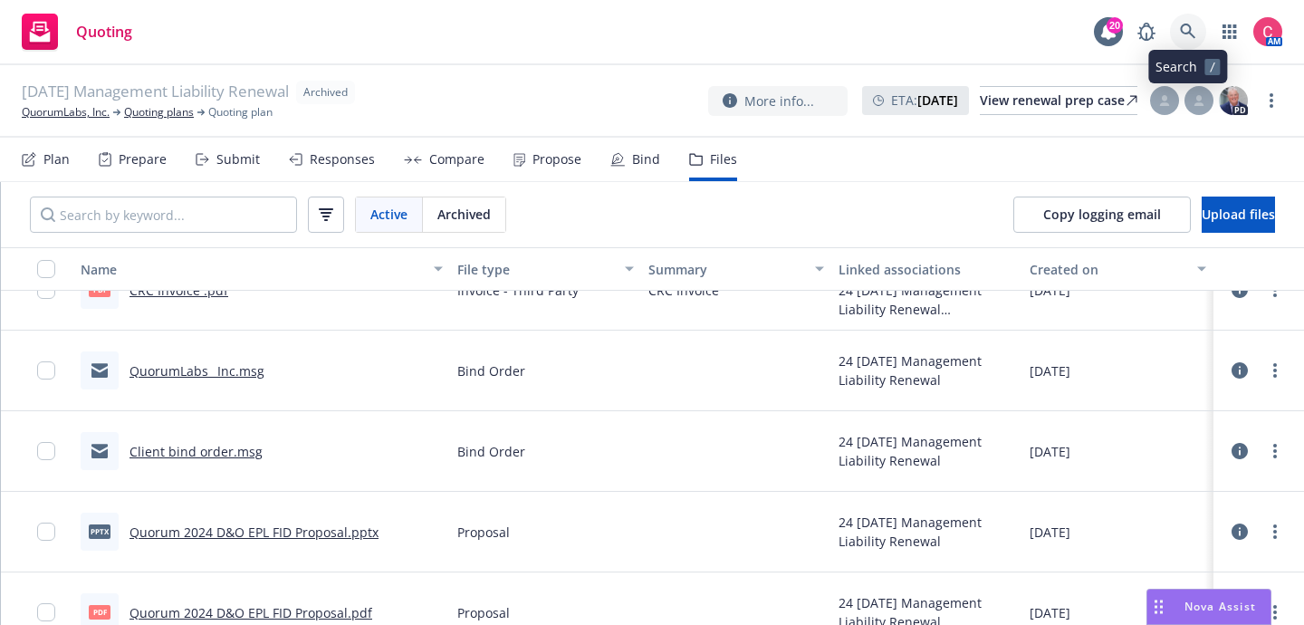
click at [1190, 35] on icon at bounding box center [1188, 32] width 16 height 16
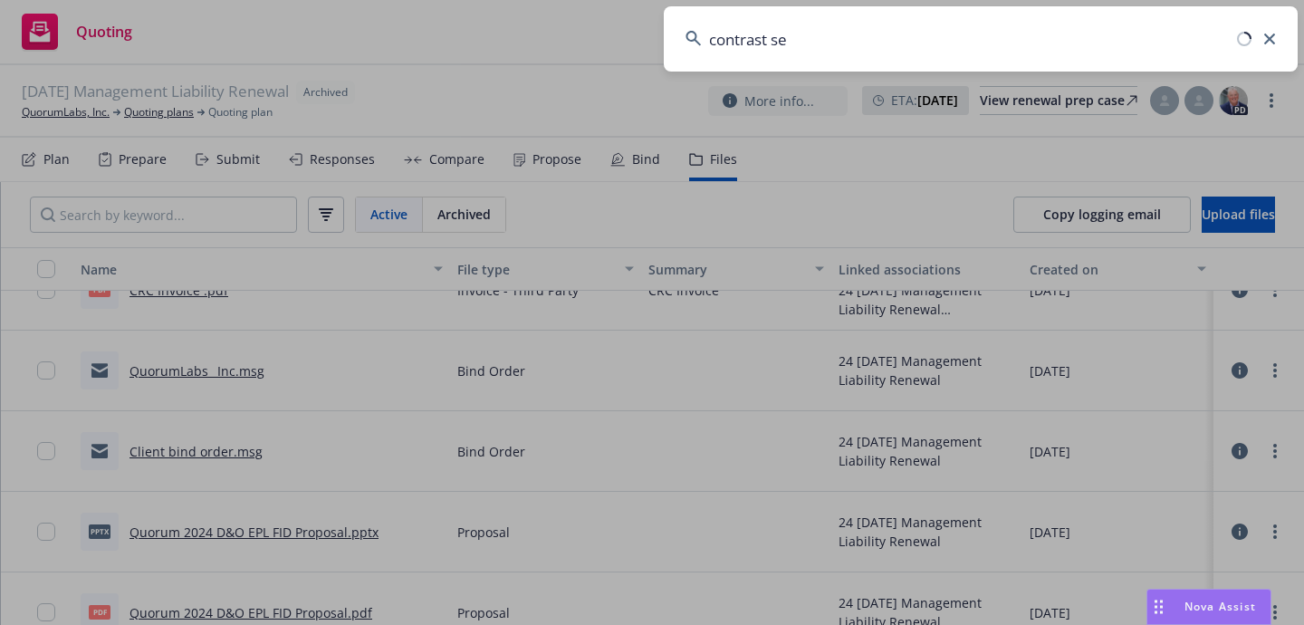
type input "contrast sec"
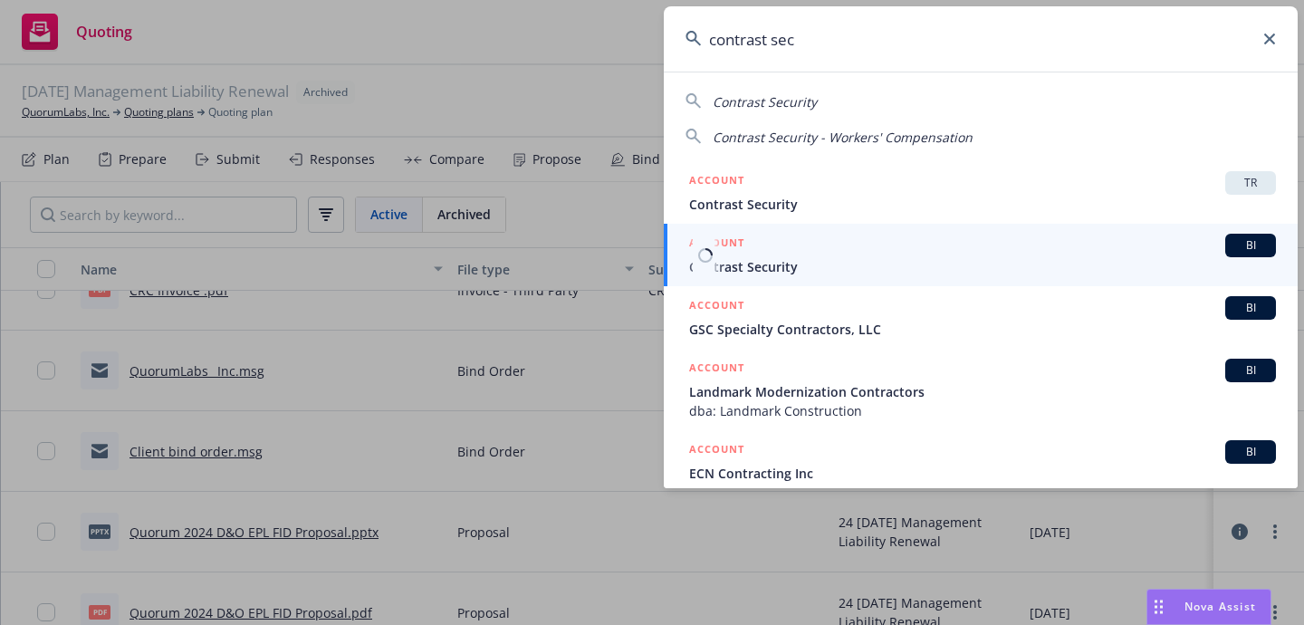
click at [1039, 265] on span "Contrast Security" at bounding box center [982, 266] width 587 height 19
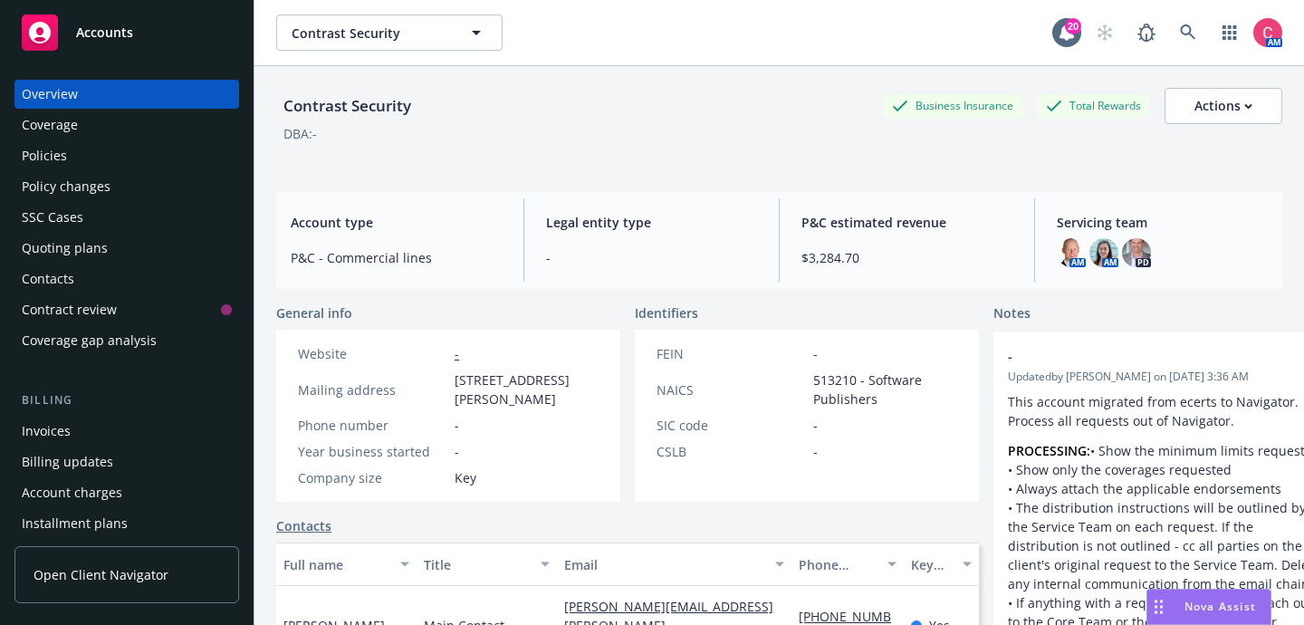
click at [217, 152] on div "Policies" at bounding box center [127, 155] width 210 height 29
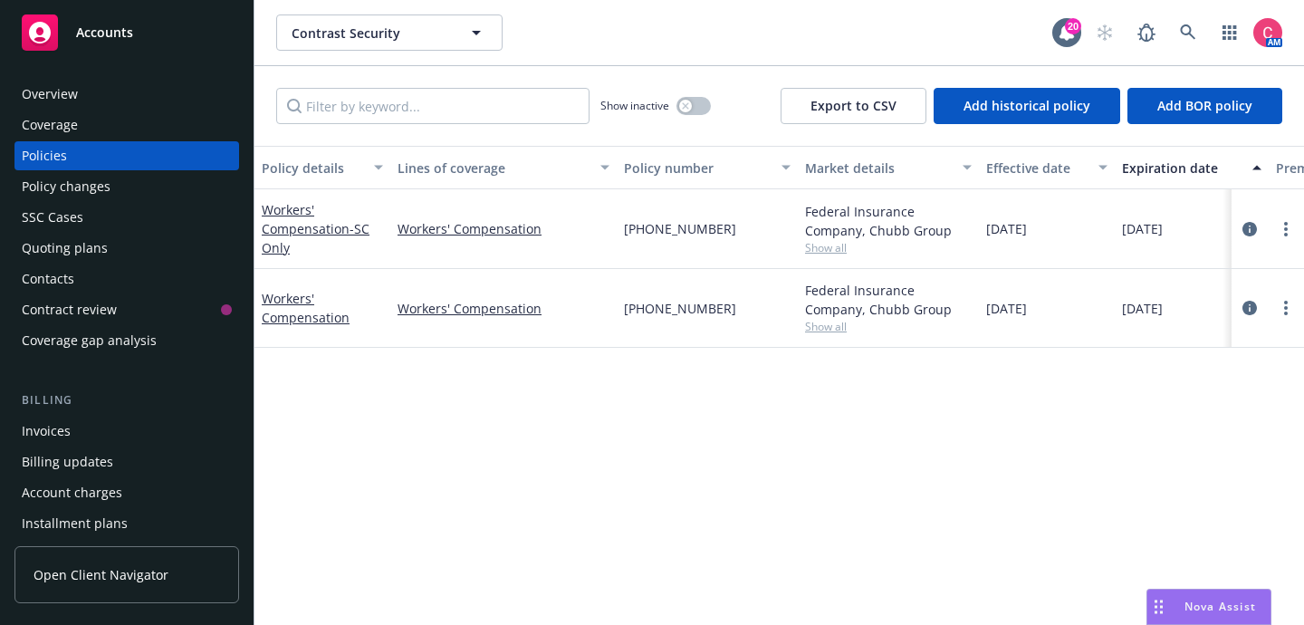
click at [198, 238] on div "Quoting plans" at bounding box center [127, 248] width 210 height 29
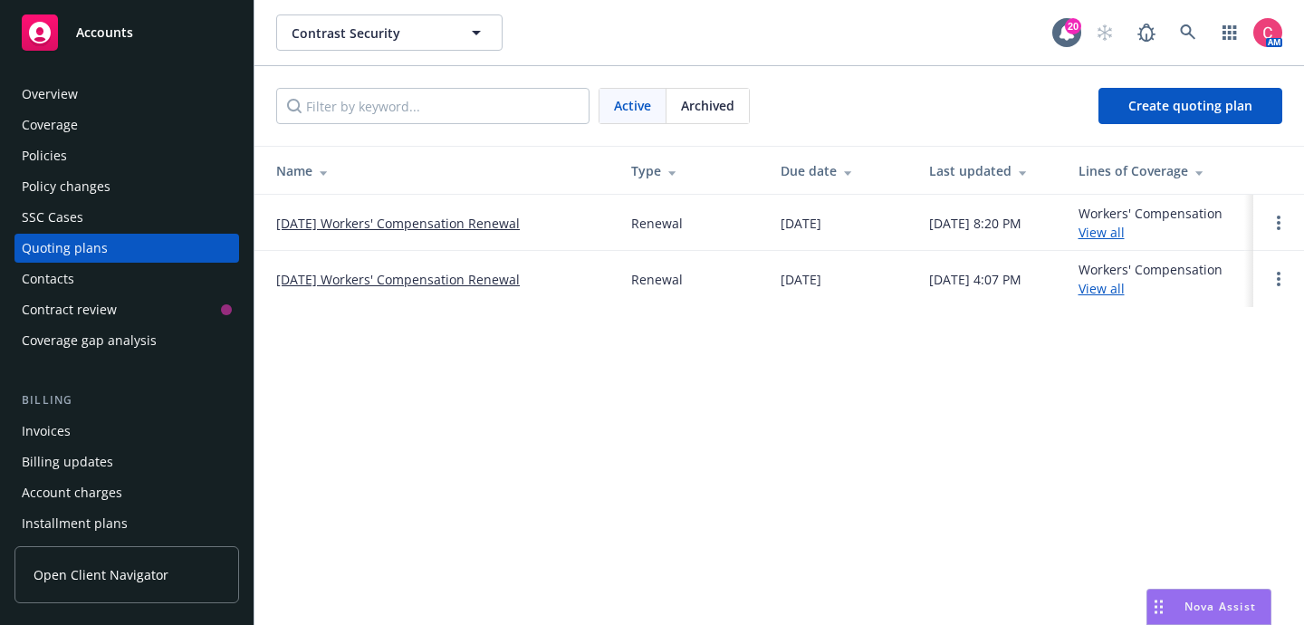
click at [195, 152] on div "Policies" at bounding box center [127, 155] width 210 height 29
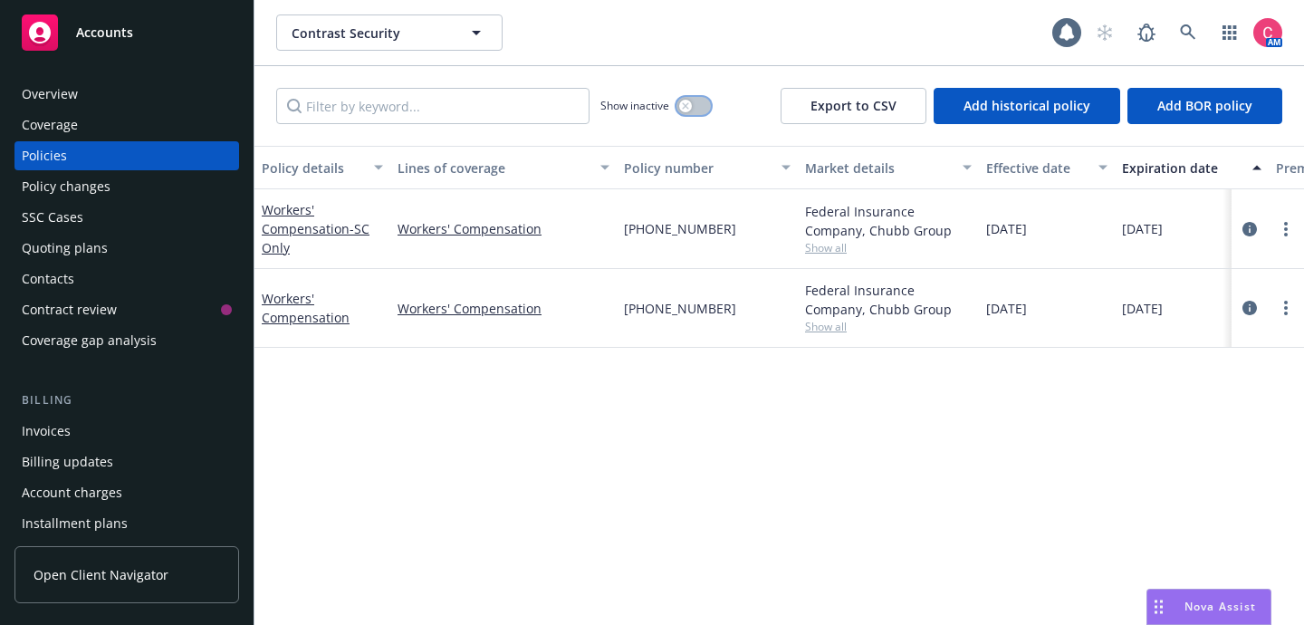
click at [702, 98] on button "button" at bounding box center [694, 106] width 34 height 18
